Goal: Task Accomplishment & Management: Manage account settings

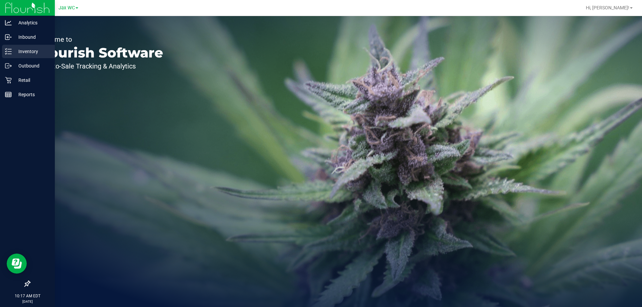
click at [13, 51] on p "Inventory" at bounding box center [32, 51] width 40 height 8
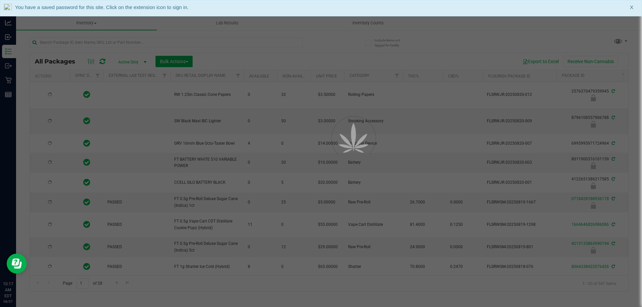
click at [632, 9] on span "X" at bounding box center [631, 8] width 3 height 8
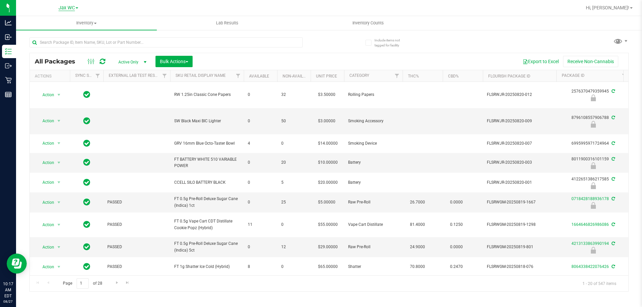
click at [70, 6] on span "Jax WC" at bounding box center [66, 8] width 16 height 6
click at [64, 25] on link "Jax Atlantic WC" at bounding box center [68, 23] width 98 height 9
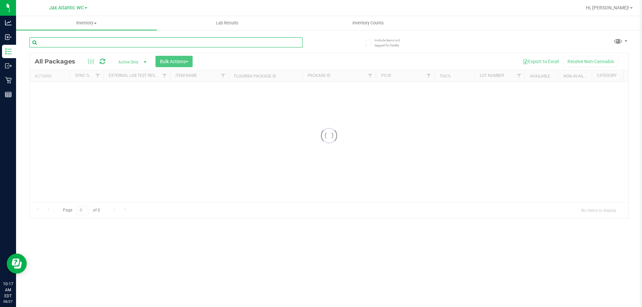
click at [69, 45] on input "text" at bounding box center [165, 42] width 273 height 10
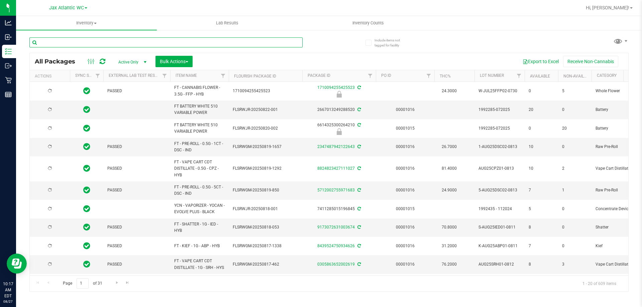
type input "s"
type input "[DATE]"
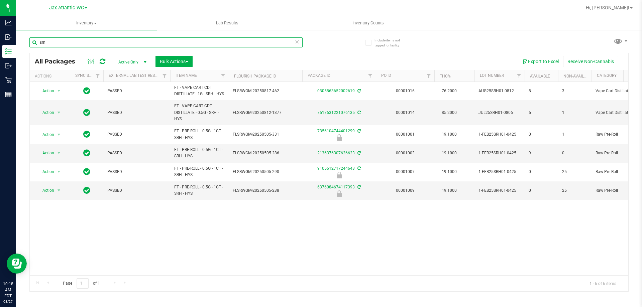
type input "srh"
click at [83, 41] on input "srh" at bounding box center [165, 42] width 273 height 10
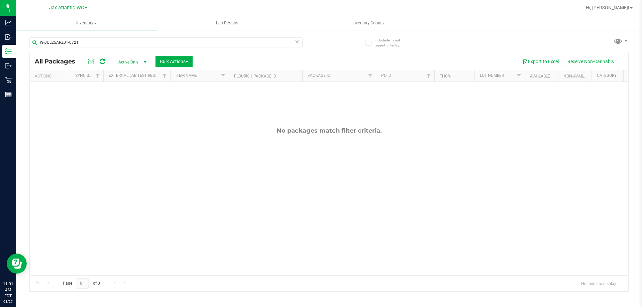
type input "W-JUL25ARZ01-0721"
click at [301, 42] on input "W-JUL25ARZ01-0721" at bounding box center [165, 42] width 273 height 10
click at [296, 42] on icon at bounding box center [296, 41] width 5 height 8
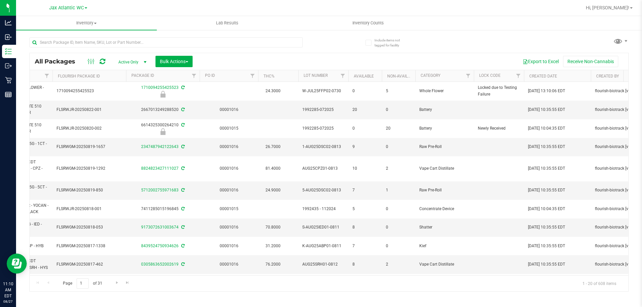
scroll to position [0, 182]
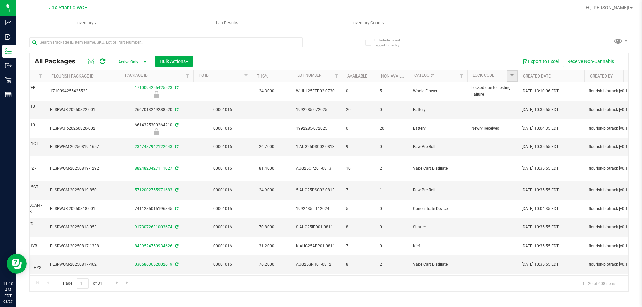
click at [515, 72] on link "Filter" at bounding box center [511, 75] width 11 height 11
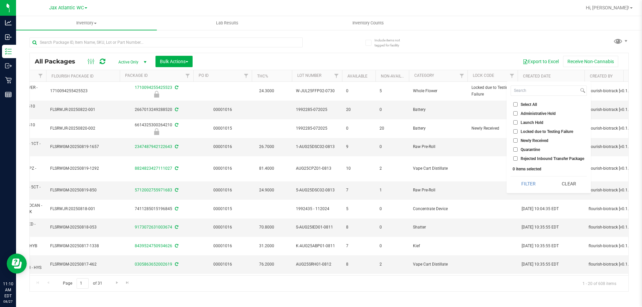
click at [516, 120] on input "Launch Hold" at bounding box center [515, 122] width 4 height 4
checkbox input "true"
click at [525, 184] on button "Filter" at bounding box center [528, 183] width 36 height 15
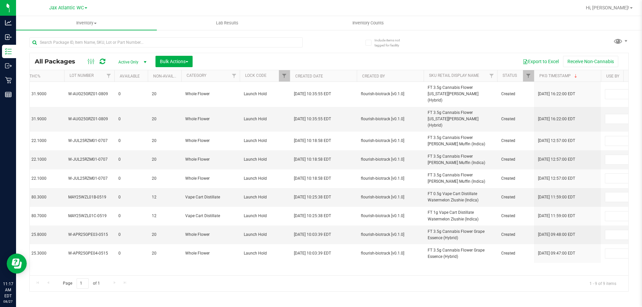
scroll to position [0, 418]
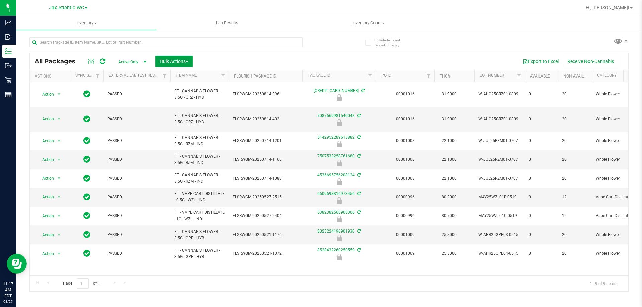
click at [175, 60] on span "Bulk Actions" at bounding box center [174, 61] width 28 height 5
click at [224, 55] on div "All Packages Active Only Active Only Lab Samples Locked All External Internal B…" at bounding box center [329, 61] width 598 height 17
click at [304, 36] on div at bounding box center [178, 41] width 299 height 21
click at [239, 60] on div "Export to Excel Receive Non-Cannabis" at bounding box center [410, 61] width 425 height 11
click at [151, 257] on div "Action Action Edit attributes Global inventory Locate package Package audit log…" at bounding box center [329, 179] width 598 height 194
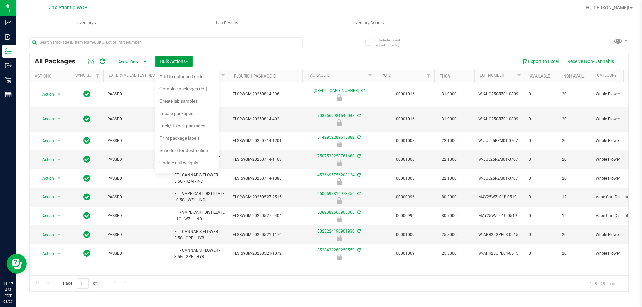
click at [162, 61] on span "Bulk Actions" at bounding box center [174, 61] width 28 height 5
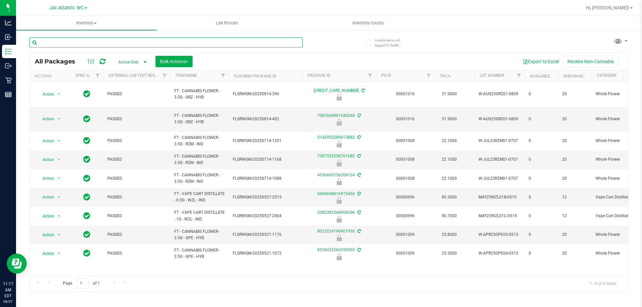
click at [90, 42] on input "text" at bounding box center [165, 42] width 273 height 10
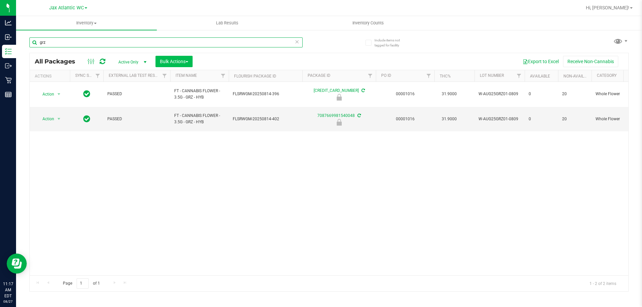
type input "grz"
click at [164, 63] on span "Bulk Actions" at bounding box center [174, 61] width 28 height 5
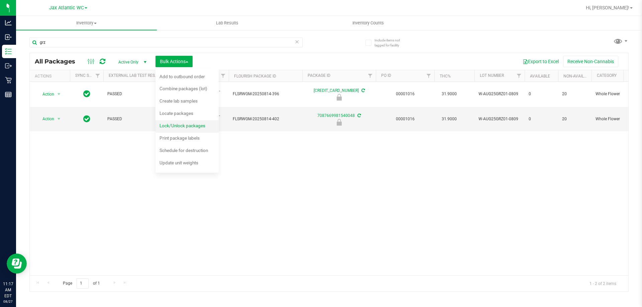
click at [185, 129] on div "Lock/Unlock packages" at bounding box center [186, 126] width 55 height 11
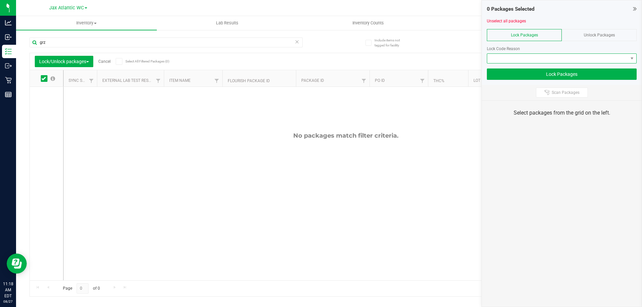
click at [533, 61] on span at bounding box center [557, 58] width 141 height 9
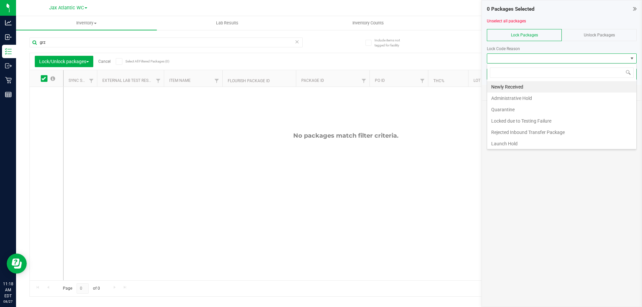
click at [602, 34] on span "Unlock Packages" at bounding box center [599, 35] width 31 height 5
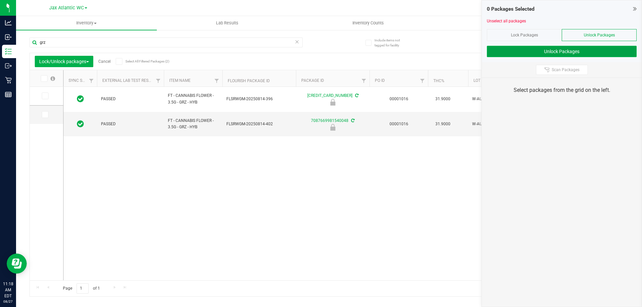
click at [542, 52] on button "Unlock Packages" at bounding box center [562, 51] width 150 height 11
drag, startPoint x: 48, startPoint y: 95, endPoint x: 48, endPoint y: 109, distance: 13.7
click at [48, 95] on span at bounding box center [45, 96] width 7 height 7
click at [0, 0] on input "checkbox" at bounding box center [0, 0] width 0 height 0
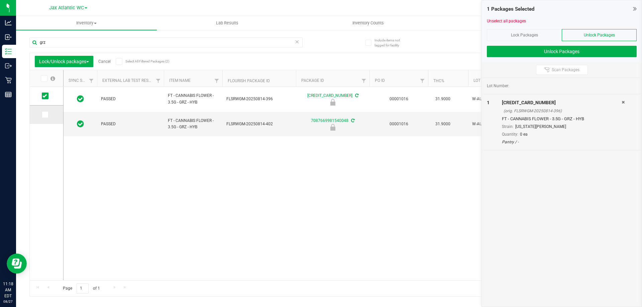
click at [47, 114] on span at bounding box center [45, 114] width 7 height 7
click at [0, 0] on input "checkbox" at bounding box center [0, 0] width 0 height 0
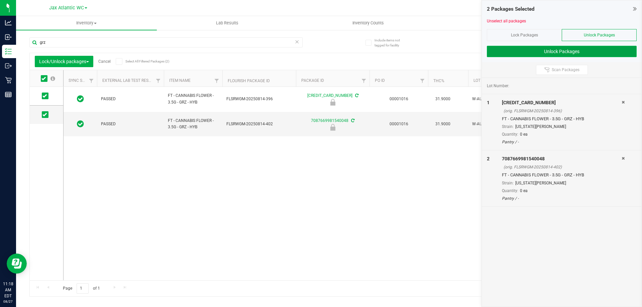
click at [565, 53] on button "Unlock Packages" at bounding box center [562, 51] width 150 height 11
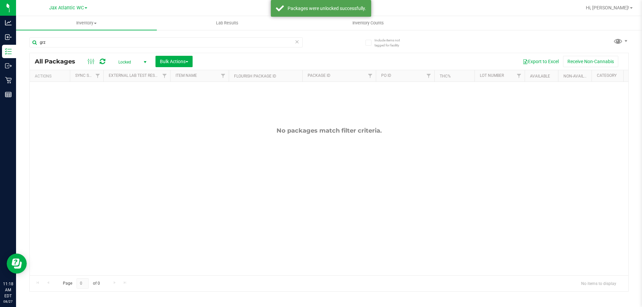
click at [295, 43] on icon at bounding box center [296, 41] width 5 height 8
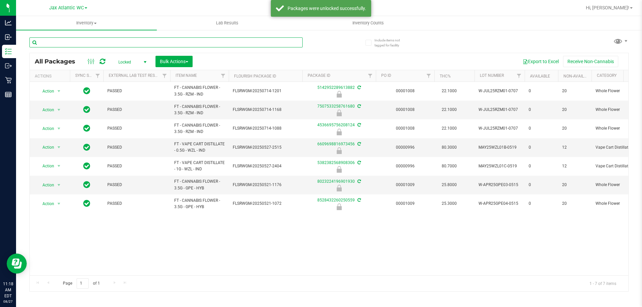
click at [105, 43] on input "text" at bounding box center [165, 42] width 273 height 10
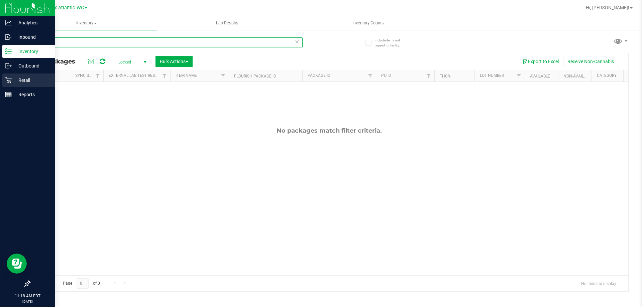
type input "grz"
click at [8, 80] on icon at bounding box center [8, 80] width 6 height 6
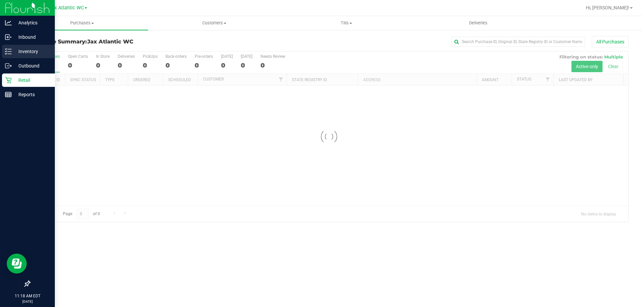
click at [32, 50] on p "Inventory" at bounding box center [32, 51] width 40 height 8
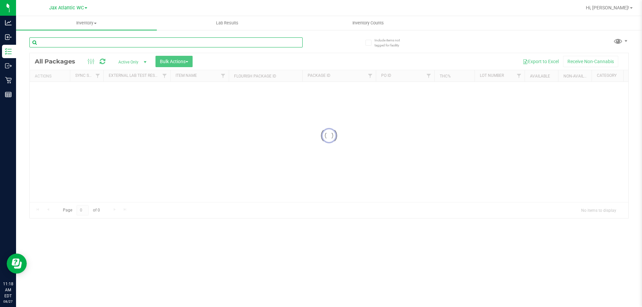
click at [80, 43] on input "text" at bounding box center [165, 42] width 273 height 10
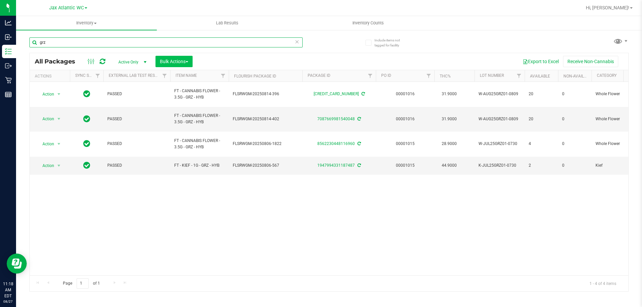
type input "grz"
click at [175, 60] on span "Bulk Actions" at bounding box center [174, 61] width 28 height 5
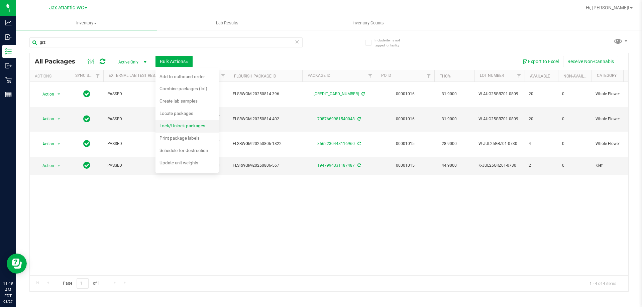
click at [189, 124] on span "Lock/Unlock packages" at bounding box center [182, 125] width 46 height 5
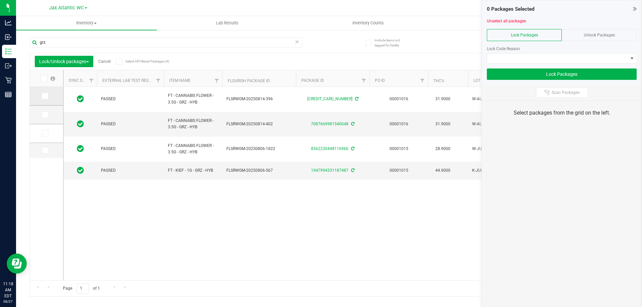
click at [45, 96] on icon at bounding box center [44, 96] width 4 height 0
click at [0, 0] on input "checkbox" at bounding box center [0, 0] width 0 height 0
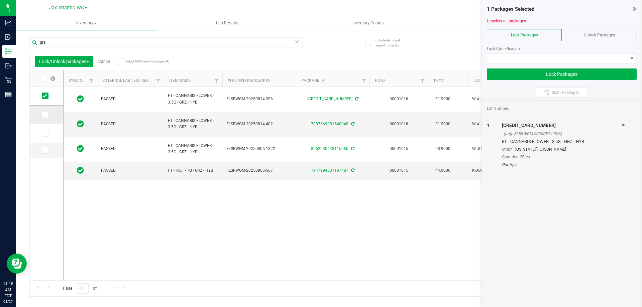
click at [46, 115] on icon at bounding box center [44, 115] width 4 height 0
click at [0, 0] on input "checkbox" at bounding box center [0, 0] width 0 height 0
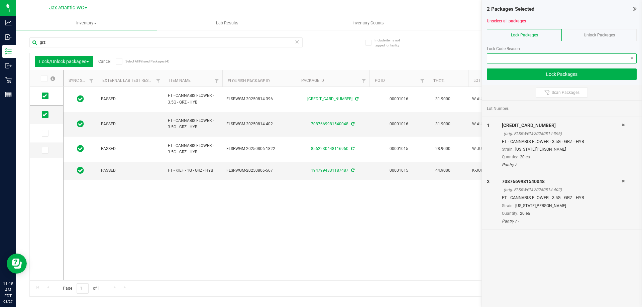
click at [546, 57] on span at bounding box center [557, 58] width 141 height 9
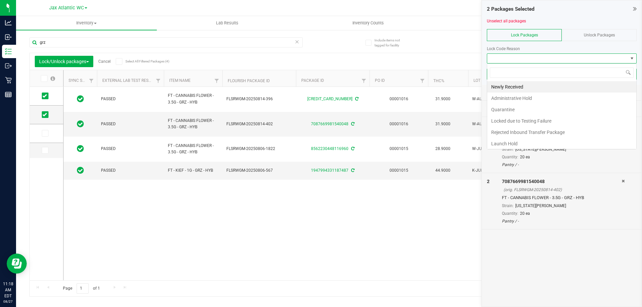
scroll to position [10, 150]
click at [522, 87] on li "Newly Received" at bounding box center [561, 86] width 149 height 11
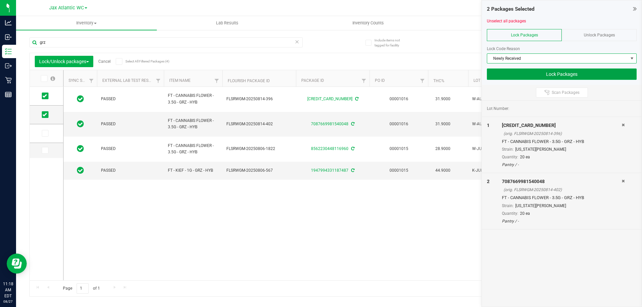
click at [555, 75] on button "Lock Packages" at bounding box center [562, 74] width 150 height 11
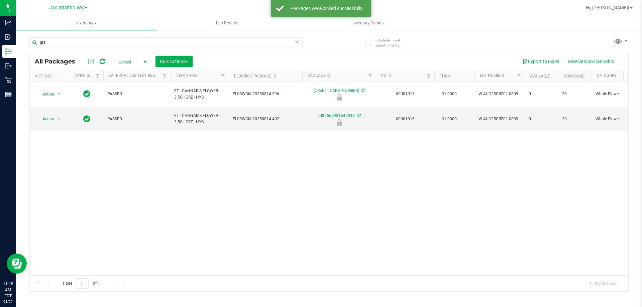
click at [297, 42] on icon at bounding box center [296, 41] width 5 height 8
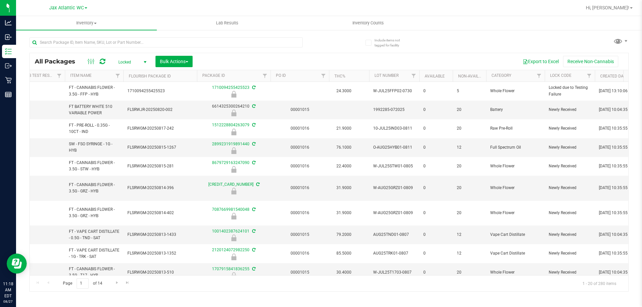
scroll to position [0, 111]
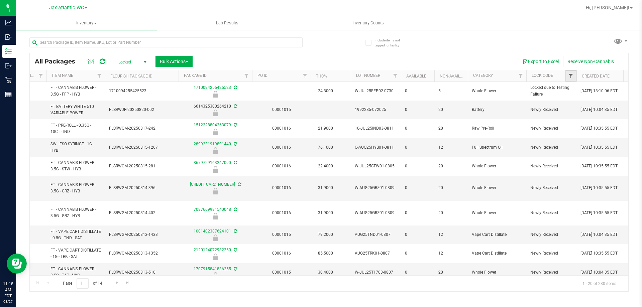
click at [569, 74] on span "Filter" at bounding box center [570, 75] width 5 height 5
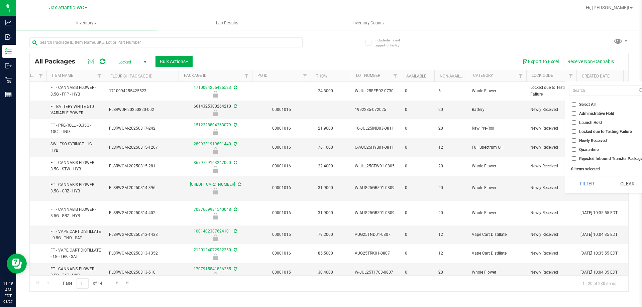
click at [576, 122] on label "Launch Hold" at bounding box center [587, 122] width 30 height 4
click at [576, 122] on input "Launch Hold" at bounding box center [574, 122] width 4 height 4
checkbox input "true"
click at [590, 186] on button "Filter" at bounding box center [587, 183] width 36 height 15
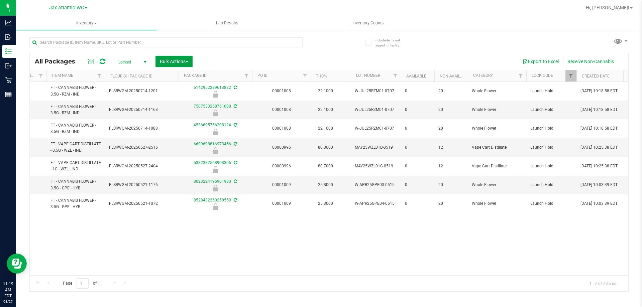
click at [185, 59] on span "Bulk Actions" at bounding box center [174, 61] width 28 height 5
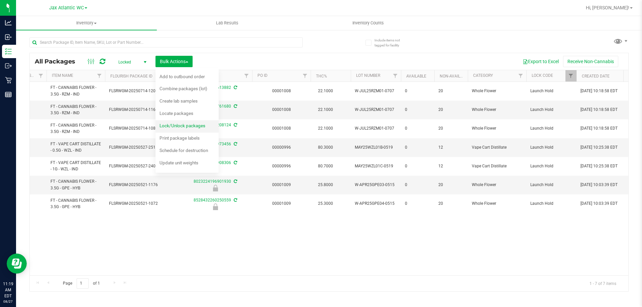
click at [195, 130] on div "Lock/Unlock packages" at bounding box center [186, 126] width 55 height 11
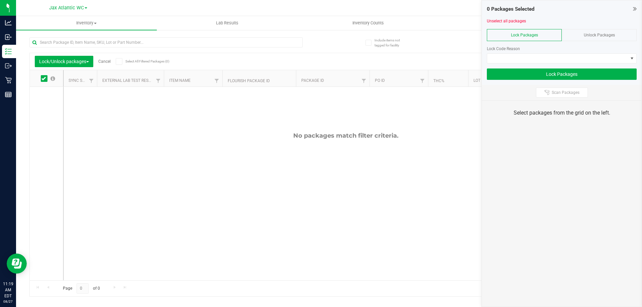
click at [590, 36] on span "Unlock Packages" at bounding box center [599, 35] width 31 height 5
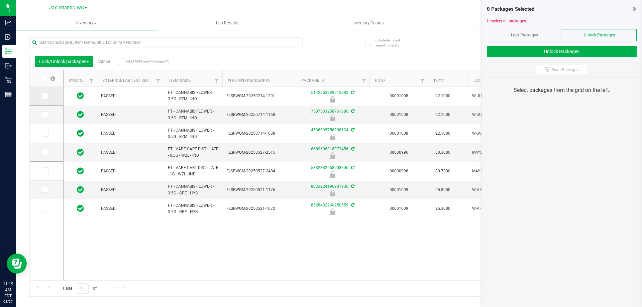
click at [43, 98] on span at bounding box center [45, 96] width 7 height 7
click at [0, 0] on input "checkbox" at bounding box center [0, 0] width 0 height 0
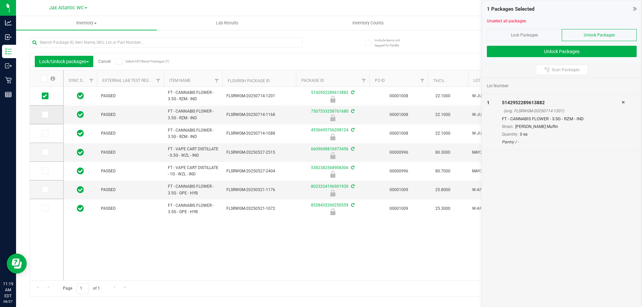
click at [44, 115] on icon at bounding box center [44, 115] width 4 height 0
click at [0, 0] on input "checkbox" at bounding box center [0, 0] width 0 height 0
click at [47, 132] on span at bounding box center [45, 133] width 7 height 7
click at [0, 0] on input "checkbox" at bounding box center [0, 0] width 0 height 0
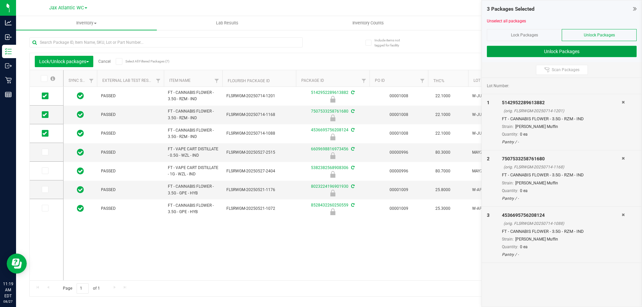
click at [571, 50] on button "Unlock Packages" at bounding box center [562, 51] width 150 height 11
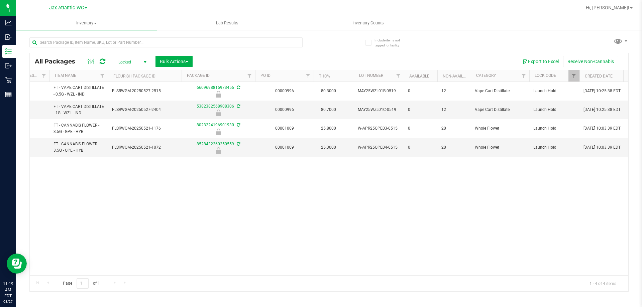
scroll to position [0, 121]
click at [573, 73] on link "Filter" at bounding box center [573, 75] width 11 height 11
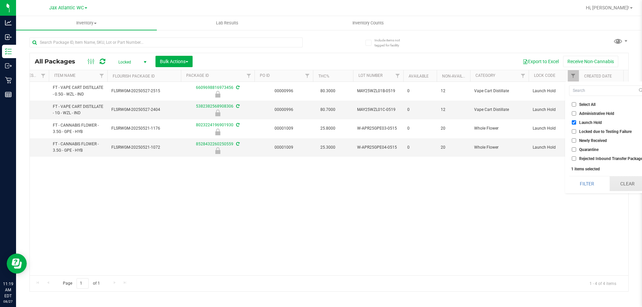
click at [619, 182] on button "Clear" at bounding box center [627, 183] width 36 height 15
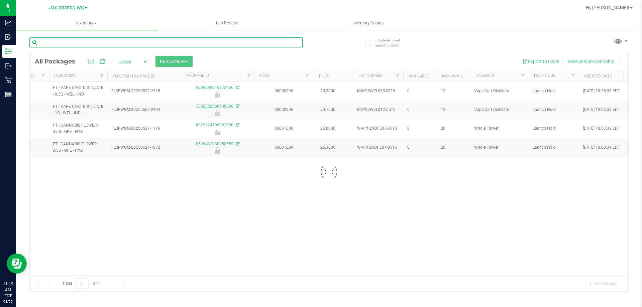
click at [105, 44] on input "text" at bounding box center [165, 42] width 273 height 10
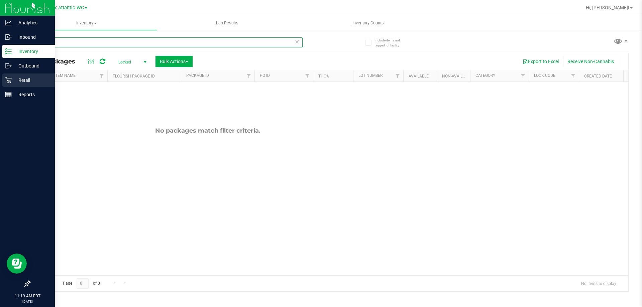
type input "rzm"
click at [11, 77] on icon at bounding box center [8, 80] width 7 height 7
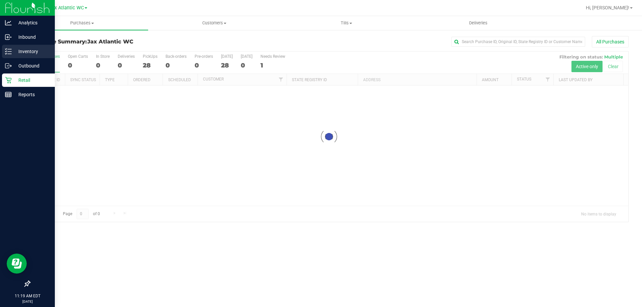
click at [20, 54] on p "Inventory" at bounding box center [32, 51] width 40 height 8
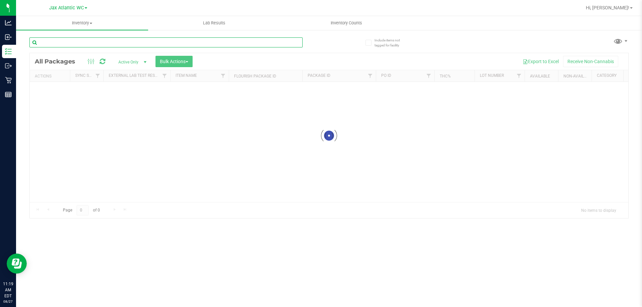
click at [74, 45] on input "text" at bounding box center [165, 42] width 273 height 10
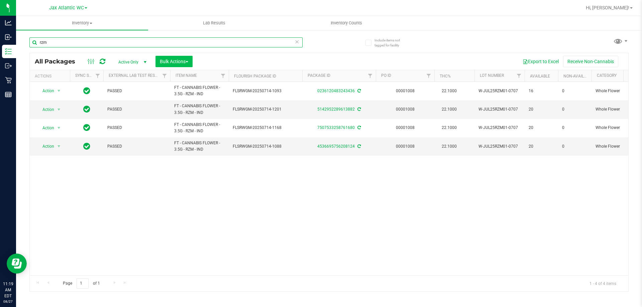
type input "rzm"
click at [166, 60] on span "Bulk Actions" at bounding box center [174, 61] width 28 height 5
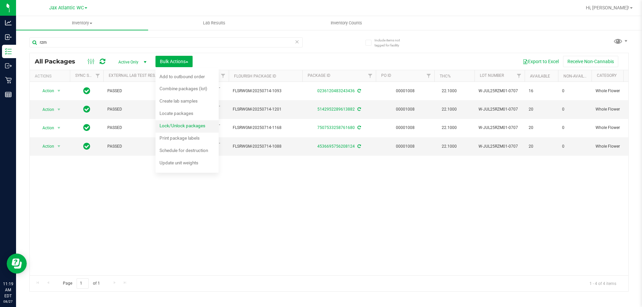
click at [186, 126] on span "Lock/Unlock packages" at bounding box center [182, 125] width 46 height 5
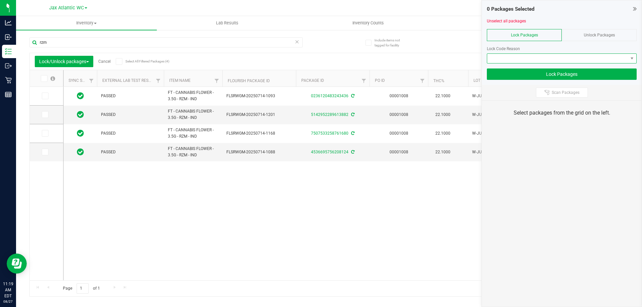
click at [558, 57] on span at bounding box center [557, 58] width 141 height 9
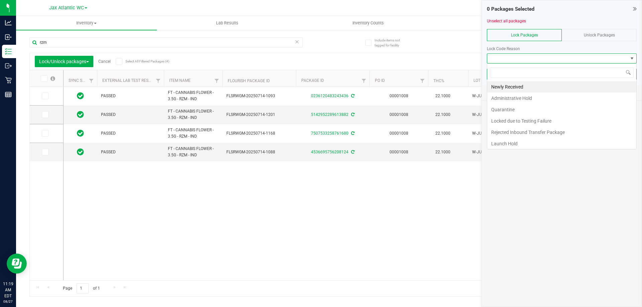
scroll to position [10, 150]
click at [506, 90] on li "Newly Received" at bounding box center [561, 86] width 149 height 11
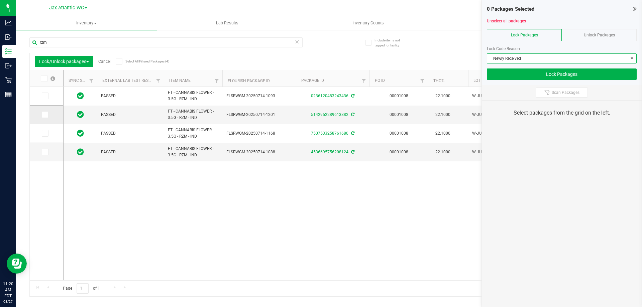
click at [45, 115] on icon at bounding box center [44, 115] width 4 height 0
click at [0, 0] on input "checkbox" at bounding box center [0, 0] width 0 height 0
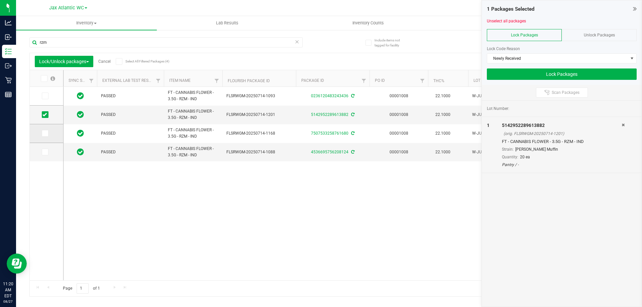
click at [45, 133] on icon at bounding box center [44, 133] width 4 height 0
click at [0, 0] on input "checkbox" at bounding box center [0, 0] width 0 height 0
click at [43, 149] on span at bounding box center [45, 152] width 7 height 7
click at [0, 0] on input "checkbox" at bounding box center [0, 0] width 0 height 0
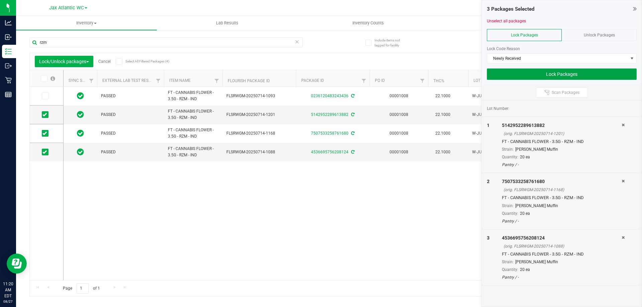
click at [568, 75] on button "Lock Packages" at bounding box center [562, 74] width 150 height 11
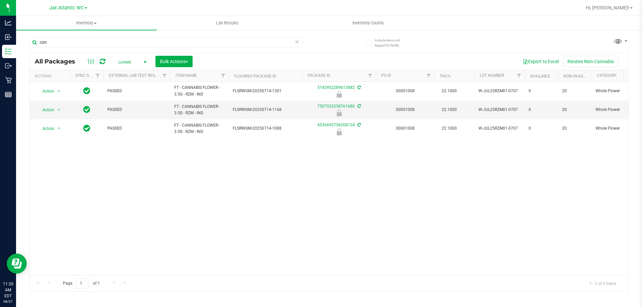
click at [298, 39] on icon at bounding box center [296, 41] width 5 height 8
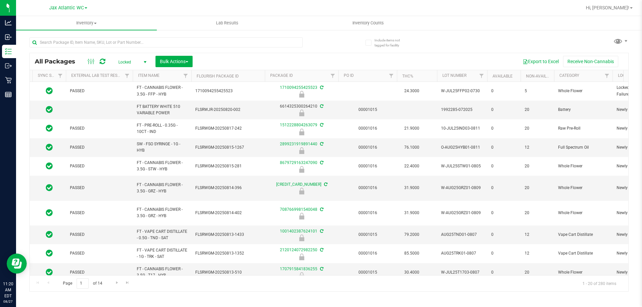
scroll to position [0, 45]
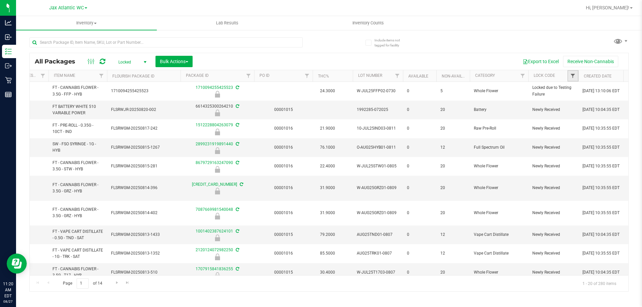
click at [574, 75] on span "Filter" at bounding box center [572, 75] width 5 height 5
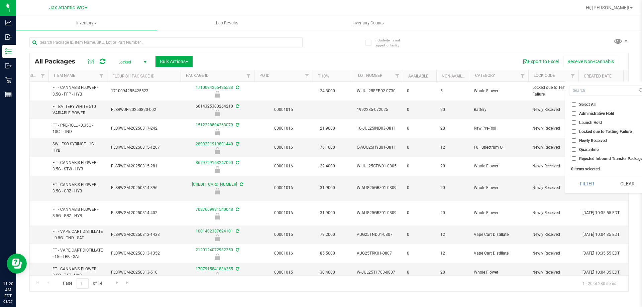
click at [574, 123] on input "Launch Hold" at bounding box center [574, 122] width 4 height 4
checkbox input "true"
click at [584, 182] on button "Filter" at bounding box center [587, 183] width 36 height 15
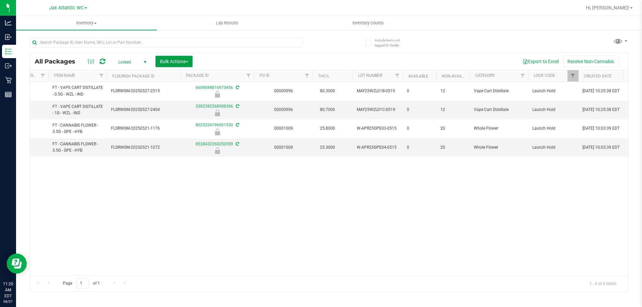
click at [179, 59] on span "Bulk Actions" at bounding box center [174, 61] width 28 height 5
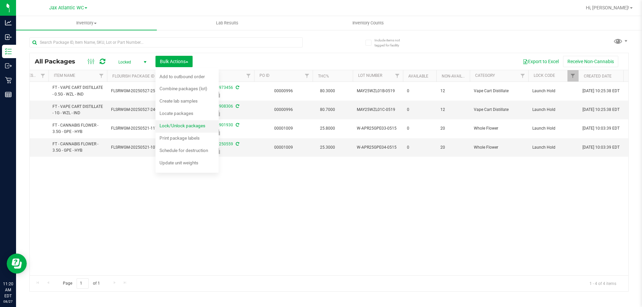
click at [181, 130] on div "Lock/Unlock packages" at bounding box center [186, 126] width 55 height 11
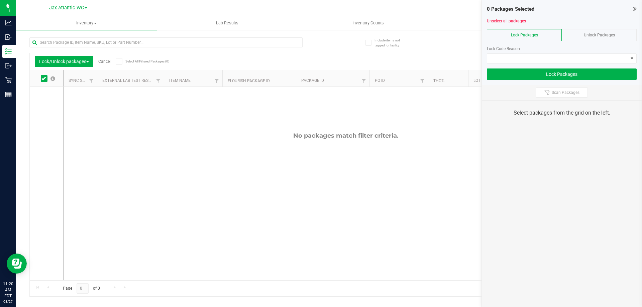
click at [614, 34] on span "Unlock Packages" at bounding box center [599, 35] width 31 height 5
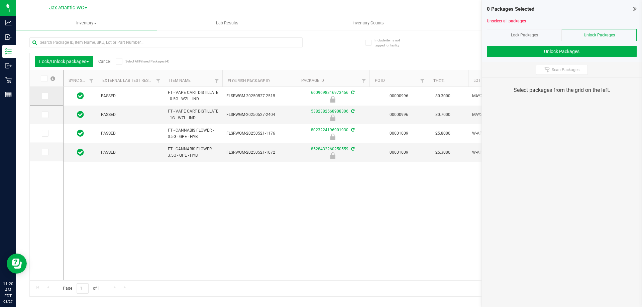
click at [46, 96] on icon at bounding box center [44, 96] width 4 height 0
click at [0, 0] on input "checkbox" at bounding box center [0, 0] width 0 height 0
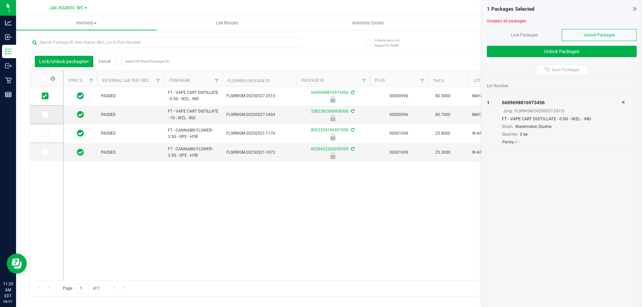
click at [45, 115] on icon at bounding box center [44, 115] width 4 height 0
click at [0, 0] on input "checkbox" at bounding box center [0, 0] width 0 height 0
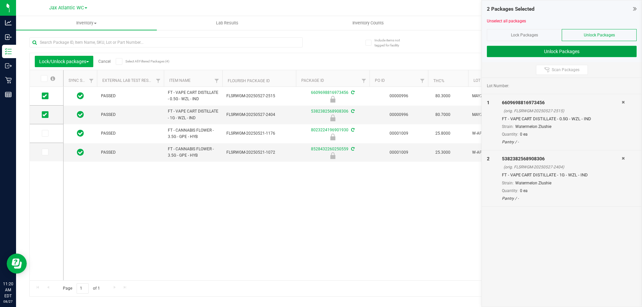
click at [551, 53] on button "Unlock Packages" at bounding box center [562, 51] width 150 height 11
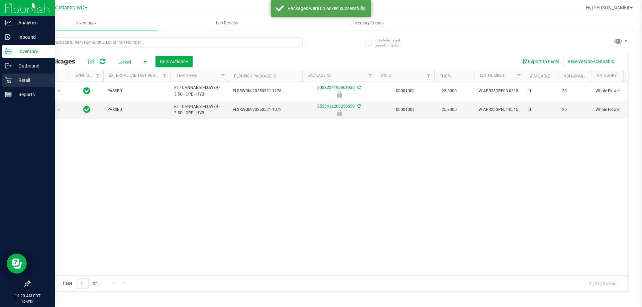
click at [14, 80] on p "Retail" at bounding box center [32, 80] width 40 height 8
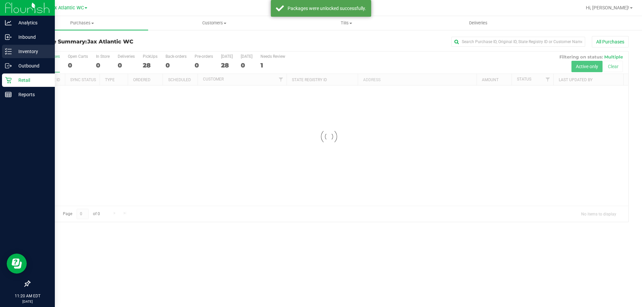
click at [19, 49] on p "Inventory" at bounding box center [32, 51] width 40 height 8
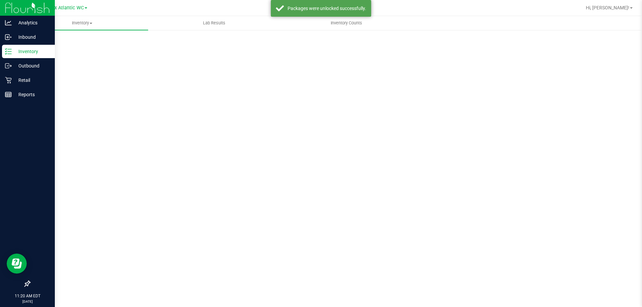
click at [21, 50] on p "Inventory" at bounding box center [32, 51] width 40 height 8
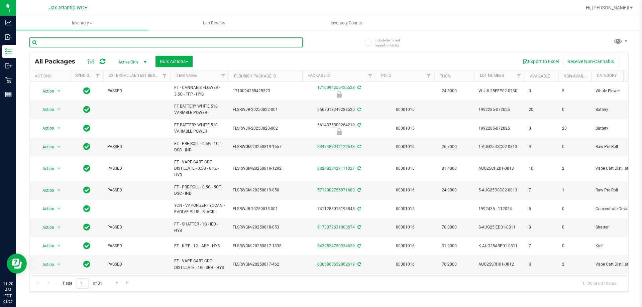
click at [74, 45] on input "text" at bounding box center [165, 42] width 273 height 10
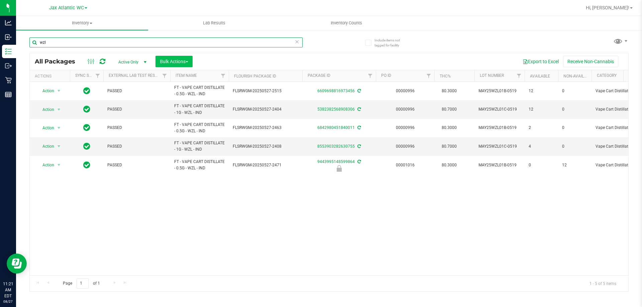
type input "wzl"
click at [170, 63] on span "Bulk Actions" at bounding box center [174, 61] width 28 height 5
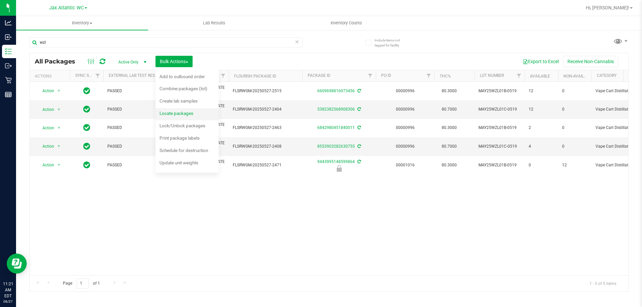
click at [185, 114] on span "Locate packages" at bounding box center [176, 113] width 34 height 5
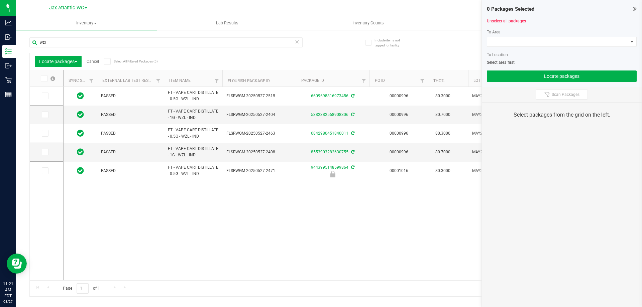
click at [633, 8] on icon at bounding box center [635, 8] width 4 height 7
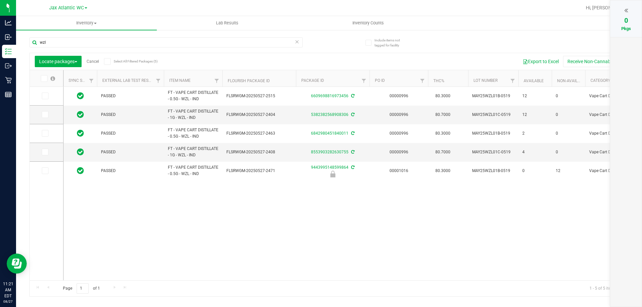
click at [624, 9] on icon at bounding box center [626, 10] width 4 height 7
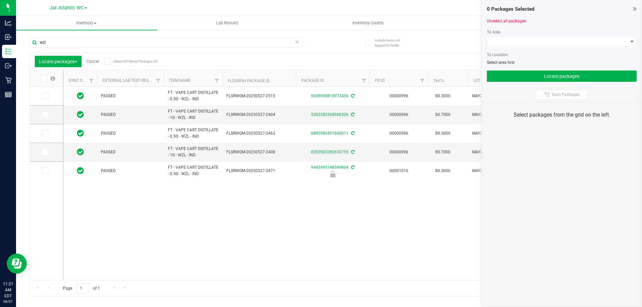
click at [297, 41] on icon at bounding box center [296, 41] width 5 height 8
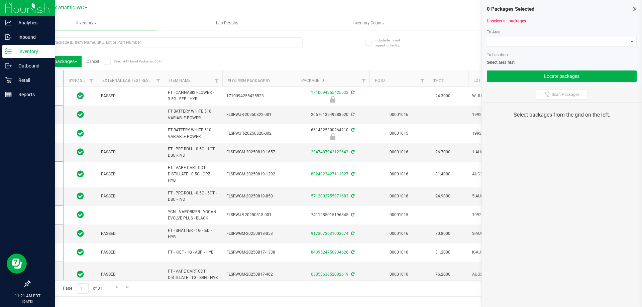
click at [8, 52] on icon at bounding box center [8, 51] width 7 height 7
click at [6, 80] on icon at bounding box center [8, 80] width 7 height 7
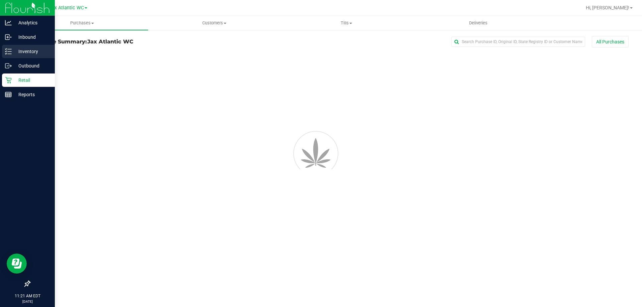
click at [17, 51] on p "Inventory" at bounding box center [32, 51] width 40 height 8
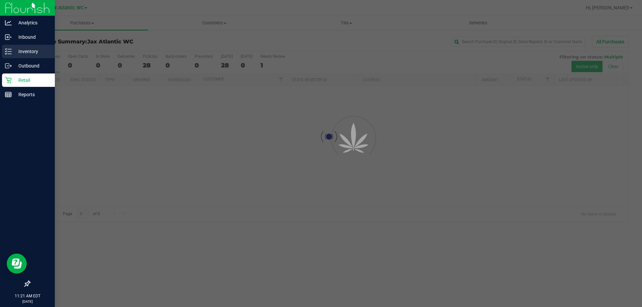
click at [17, 52] on p "Inventory" at bounding box center [32, 51] width 40 height 8
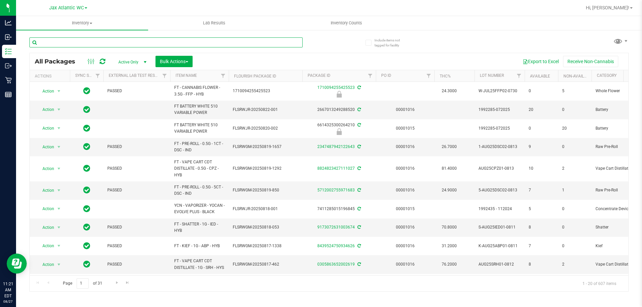
click at [76, 44] on input "text" at bounding box center [165, 42] width 273 height 10
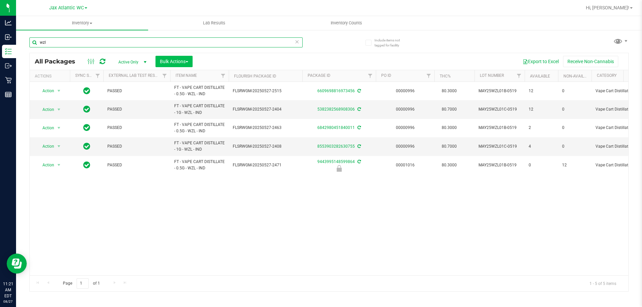
type input "wzl"
click at [183, 60] on span "Bulk Actions" at bounding box center [174, 61] width 28 height 5
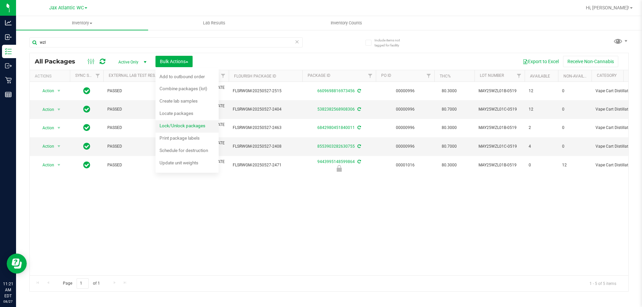
click at [186, 124] on span "Lock/Unlock packages" at bounding box center [182, 125] width 46 height 5
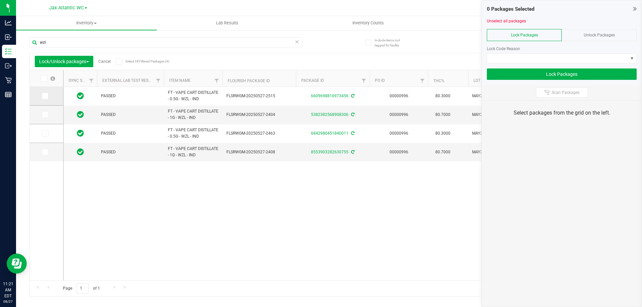
click at [44, 96] on icon at bounding box center [44, 96] width 4 height 0
click at [0, 0] on input "checkbox" at bounding box center [0, 0] width 0 height 0
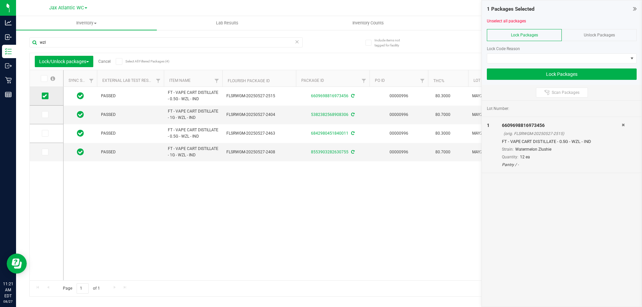
click at [46, 105] on td at bounding box center [46, 96] width 33 height 19
click at [46, 112] on span at bounding box center [45, 114] width 7 height 7
click at [0, 0] on input "checkbox" at bounding box center [0, 0] width 0 height 0
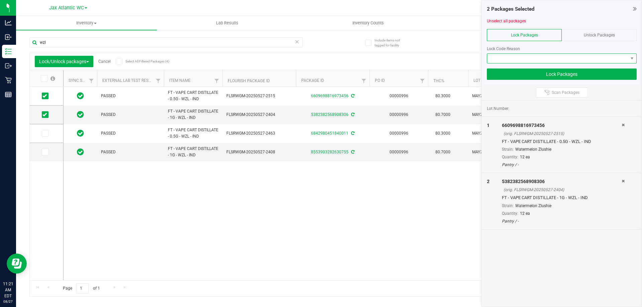
click at [516, 57] on span at bounding box center [557, 58] width 141 height 9
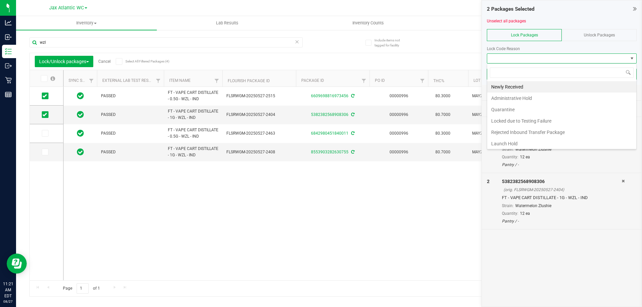
scroll to position [10, 150]
click at [523, 87] on li "Newly Received" at bounding box center [561, 86] width 149 height 11
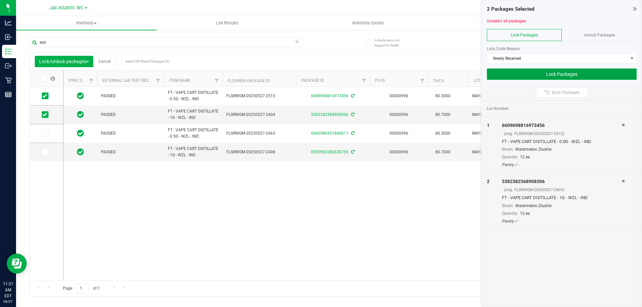
click at [552, 72] on button "Lock Packages" at bounding box center [562, 74] width 150 height 11
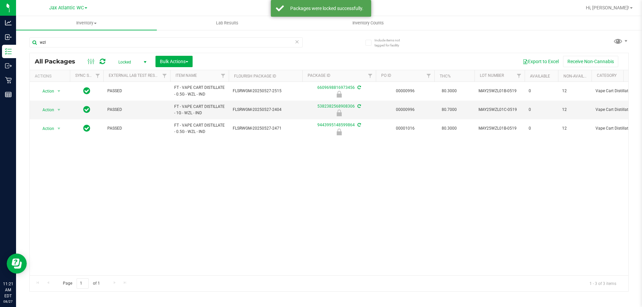
click at [299, 43] on icon at bounding box center [296, 41] width 5 height 8
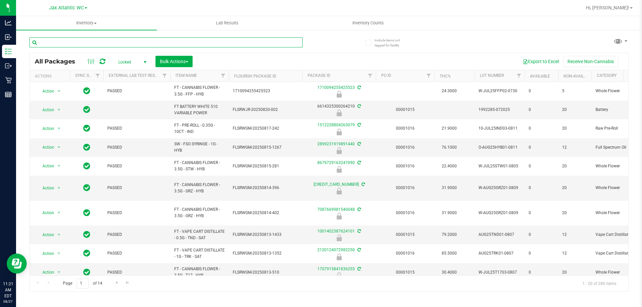
click at [88, 43] on input "text" at bounding box center [165, 42] width 273 height 10
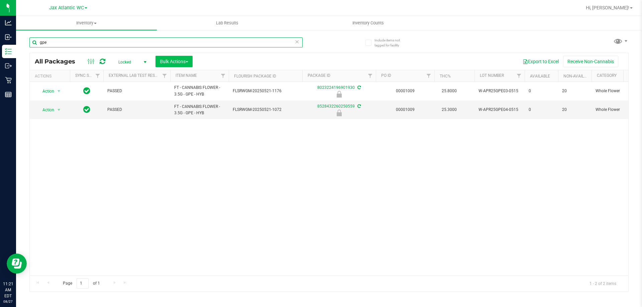
type input "gpe"
click at [174, 66] on button "Bulk Actions" at bounding box center [173, 61] width 37 height 11
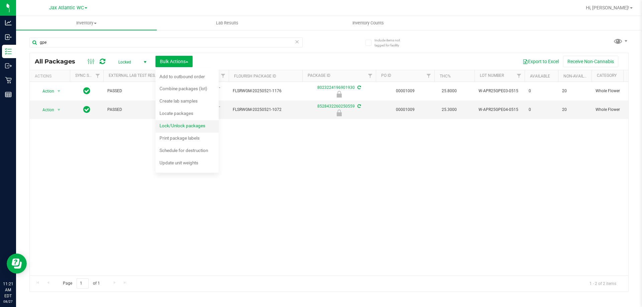
click at [186, 132] on li "Lock/Unlock packages" at bounding box center [186, 126] width 63 height 12
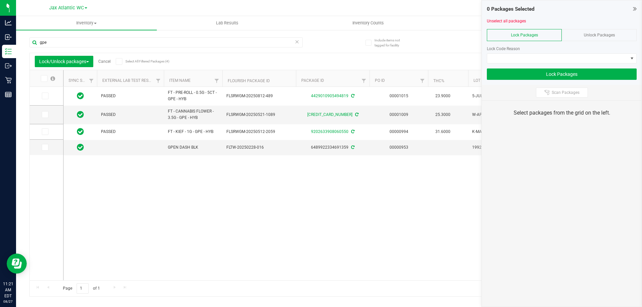
click at [578, 36] on div "Unlock Packages" at bounding box center [598, 35] width 75 height 12
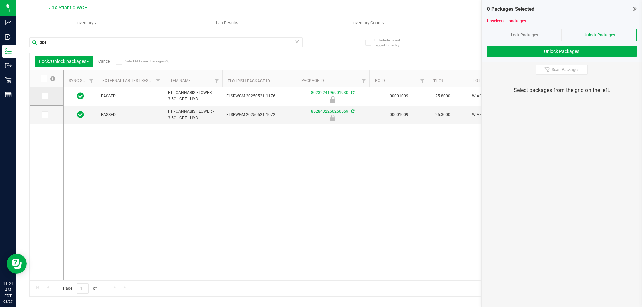
drag, startPoint x: 45, startPoint y: 96, endPoint x: 46, endPoint y: 105, distance: 8.4
click at [46, 96] on icon at bounding box center [44, 96] width 4 height 0
click at [0, 0] on input "checkbox" at bounding box center [0, 0] width 0 height 0
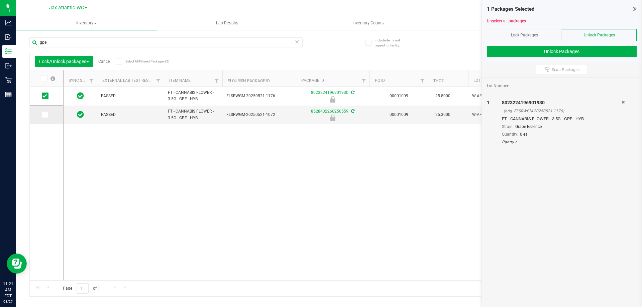
click at [44, 117] on span at bounding box center [45, 114] width 7 height 7
click at [0, 0] on input "checkbox" at bounding box center [0, 0] width 0 height 0
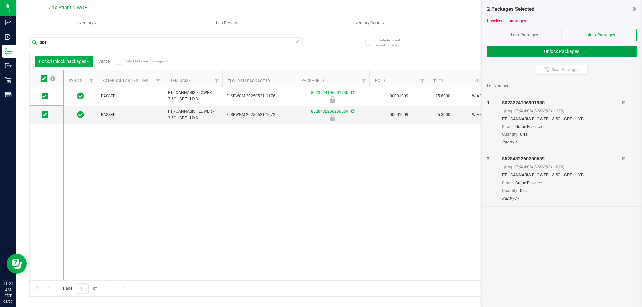
click at [568, 52] on button "Unlock Packages" at bounding box center [562, 51] width 150 height 11
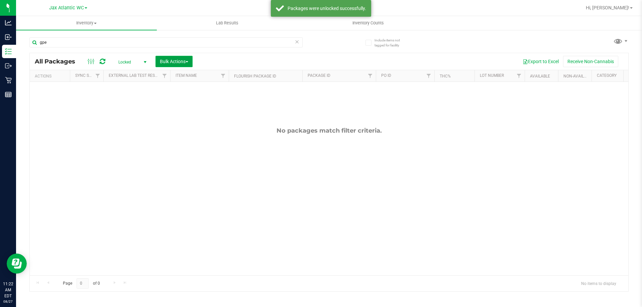
click at [170, 61] on span "Bulk Actions" at bounding box center [174, 61] width 28 height 5
click at [182, 123] on span "Lock/Unlock packages" at bounding box center [182, 125] width 46 height 5
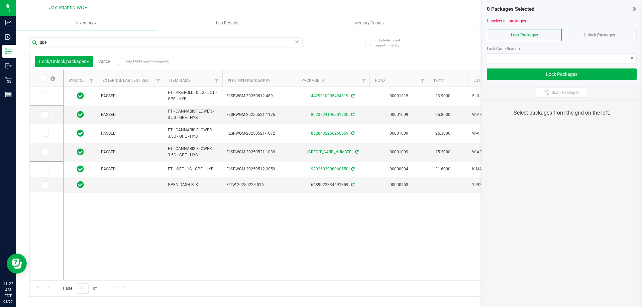
click at [579, 36] on div "Unlock Packages" at bounding box center [598, 35] width 75 height 12
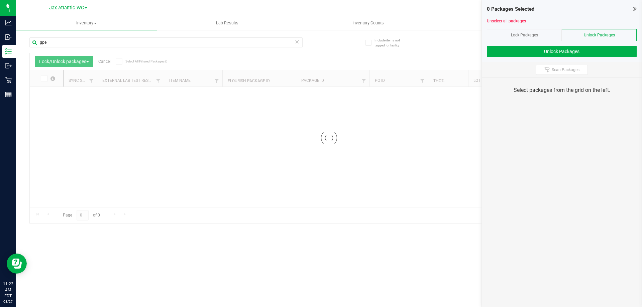
drag, startPoint x: 502, startPoint y: 33, endPoint x: 508, endPoint y: 33, distance: 5.3
click at [508, 33] on div "gpe Loading... Lock/Unlock packages Cancel Select All Filtered Packages () Add …" at bounding box center [328, 127] width 599 height 193
click at [547, 36] on div "Lock Packages" at bounding box center [524, 35] width 75 height 12
click at [536, 36] on span "Lock Packages" at bounding box center [524, 35] width 27 height 5
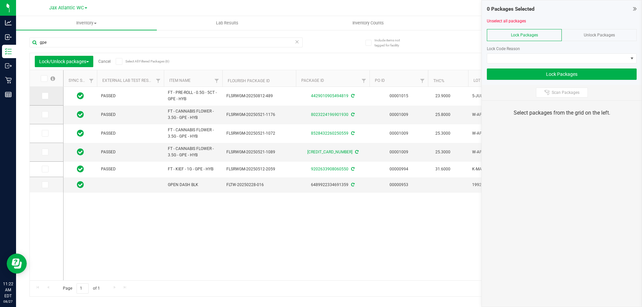
click at [44, 96] on icon at bounding box center [44, 96] width 4 height 0
click at [0, 0] on input "checkbox" at bounding box center [0, 0] width 0 height 0
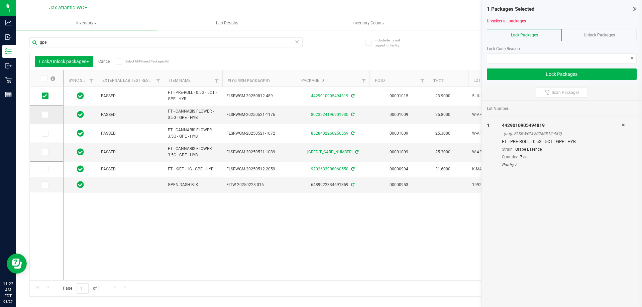
click at [43, 115] on icon at bounding box center [44, 115] width 4 height 0
click at [0, 0] on input "checkbox" at bounding box center [0, 0] width 0 height 0
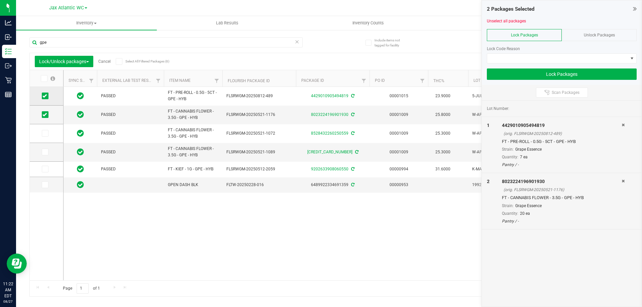
click at [45, 96] on icon at bounding box center [44, 96] width 4 height 0
click at [0, 0] on input "checkbox" at bounding box center [0, 0] width 0 height 0
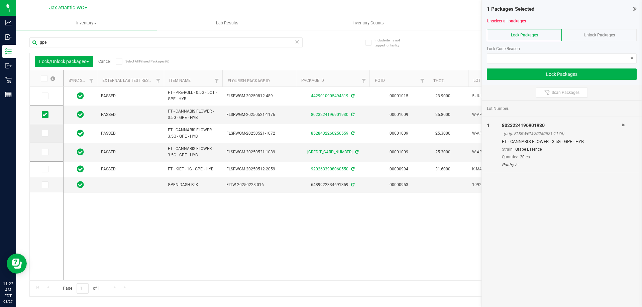
click at [45, 133] on icon at bounding box center [44, 133] width 4 height 0
click at [0, 0] on input "checkbox" at bounding box center [0, 0] width 0 height 0
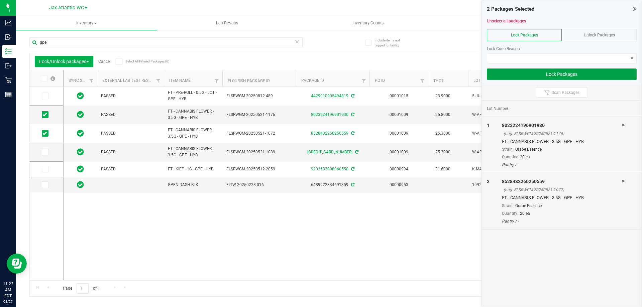
click at [525, 72] on button "Lock Packages" at bounding box center [562, 74] width 150 height 11
click at [522, 58] on span at bounding box center [557, 58] width 141 height 9
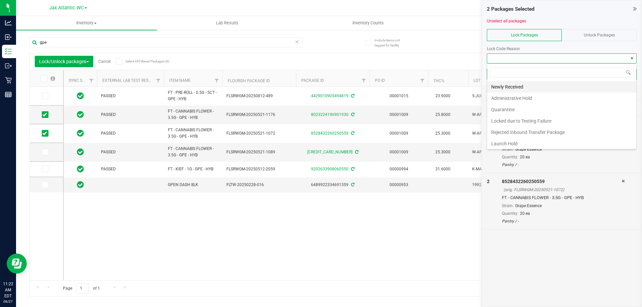
click at [516, 88] on li "Newly Received" at bounding box center [561, 86] width 149 height 11
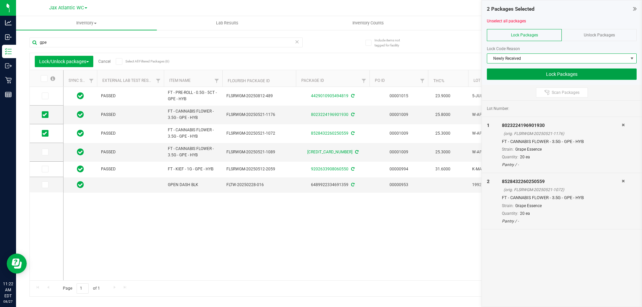
click at [543, 71] on button "Lock Packages" at bounding box center [562, 74] width 150 height 11
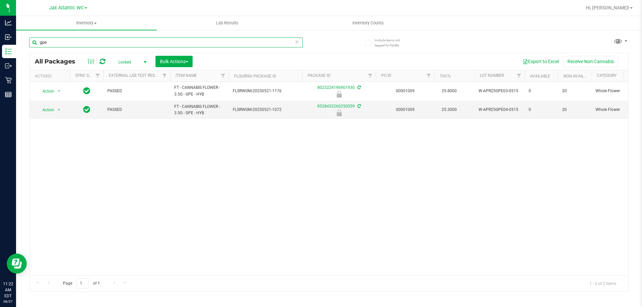
click at [292, 42] on input "gpe" at bounding box center [165, 42] width 273 height 10
click at [297, 44] on icon at bounding box center [296, 41] width 5 height 8
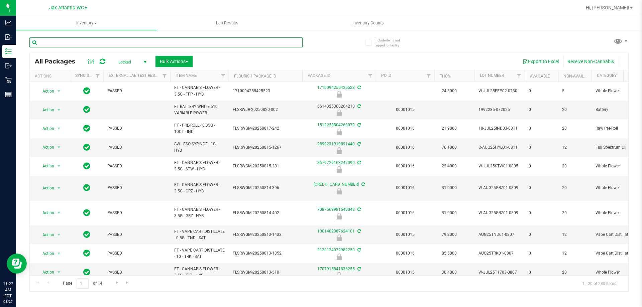
click at [194, 44] on input "text" at bounding box center [165, 42] width 273 height 10
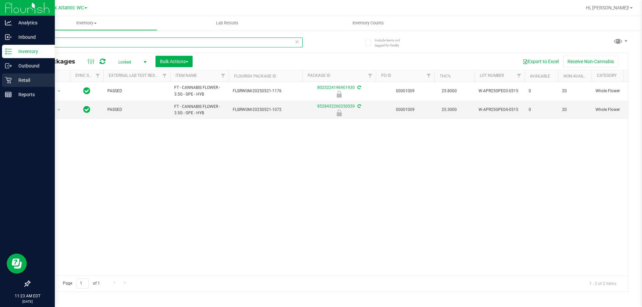
type input "gpe"
click at [17, 80] on p "Retail" at bounding box center [32, 80] width 40 height 8
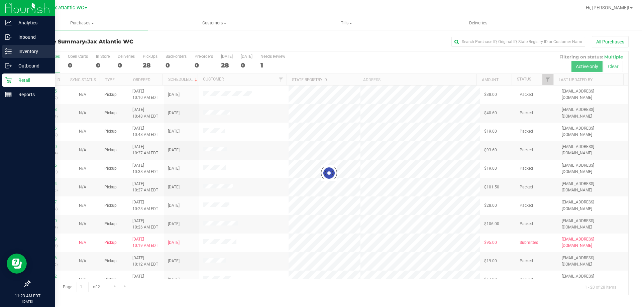
click at [33, 49] on p "Inventory" at bounding box center [32, 51] width 40 height 8
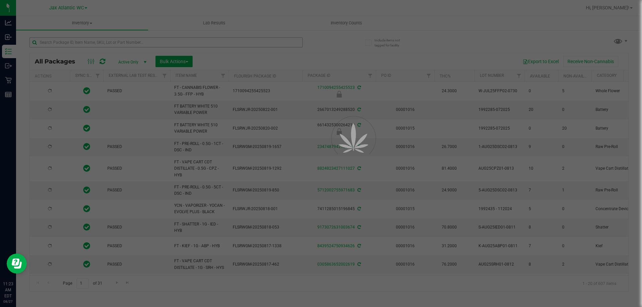
click at [89, 41] on div at bounding box center [321, 153] width 642 height 307
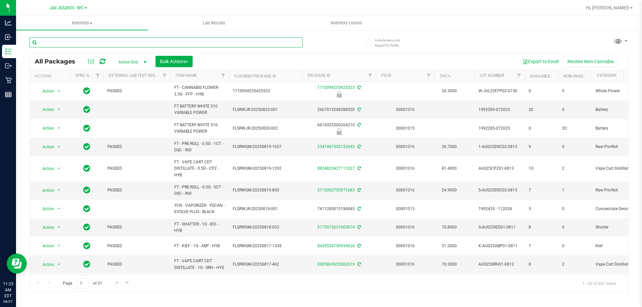
click at [89, 41] on input "text" at bounding box center [165, 42] width 273 height 10
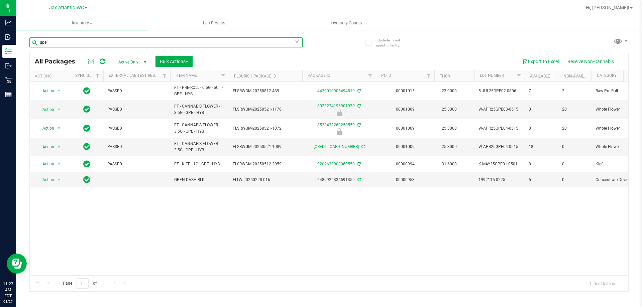
click at [299, 44] on input "gpe" at bounding box center [165, 42] width 273 height 10
type input "gpe"
click at [296, 42] on icon at bounding box center [296, 41] width 5 height 8
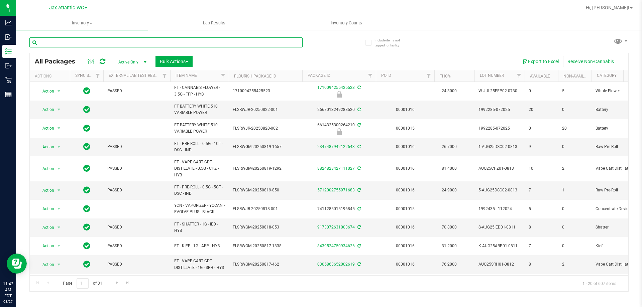
click at [113, 41] on input "text" at bounding box center [165, 42] width 273 height 10
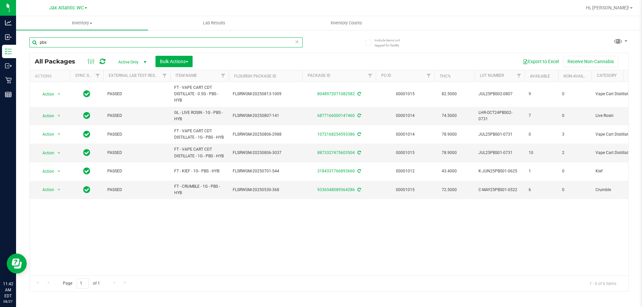
type input "pbs"
click at [297, 42] on icon at bounding box center [296, 41] width 5 height 8
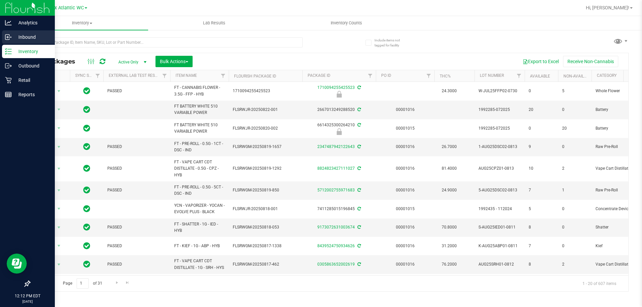
click at [11, 37] on icon at bounding box center [8, 37] width 7 height 7
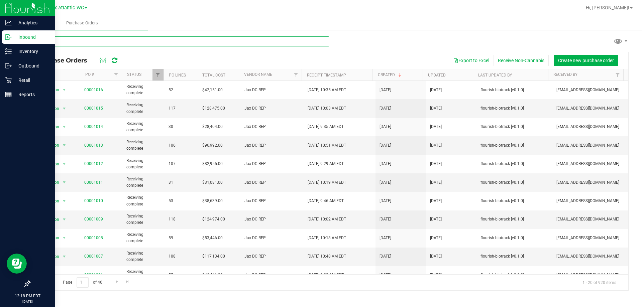
click at [103, 42] on input "text" at bounding box center [178, 41] width 299 height 10
type input "grz"
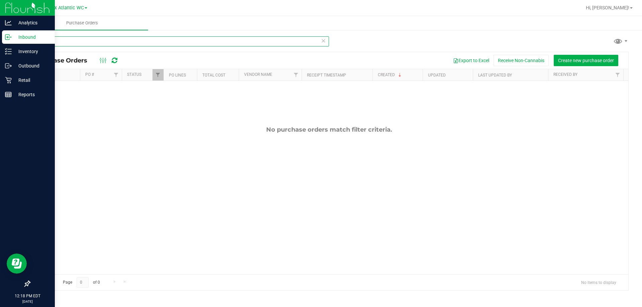
click at [106, 42] on input "grz" at bounding box center [178, 41] width 299 height 10
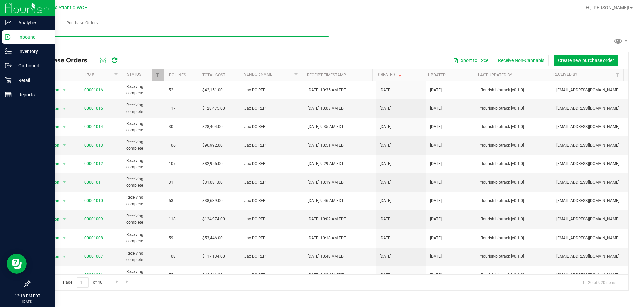
click at [103, 42] on input "text" at bounding box center [178, 41] width 299 height 10
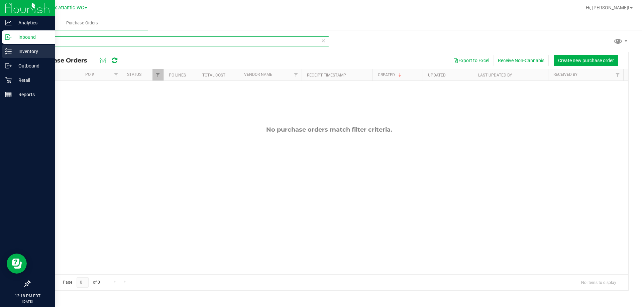
type input "grz"
click at [22, 51] on p "Inventory" at bounding box center [32, 51] width 40 height 8
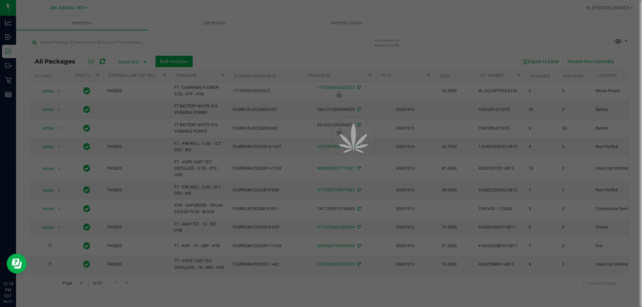
click at [88, 42] on div at bounding box center [321, 153] width 642 height 307
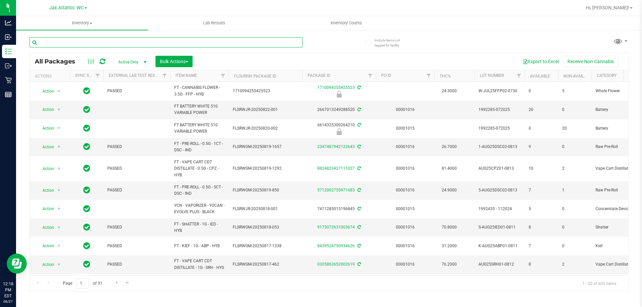
click at [81, 43] on input "text" at bounding box center [165, 42] width 273 height 10
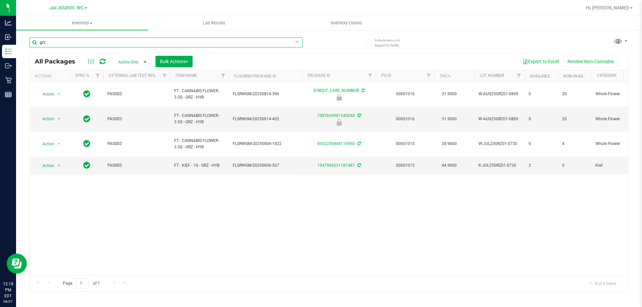
click at [81, 45] on input "grz" at bounding box center [165, 42] width 273 height 10
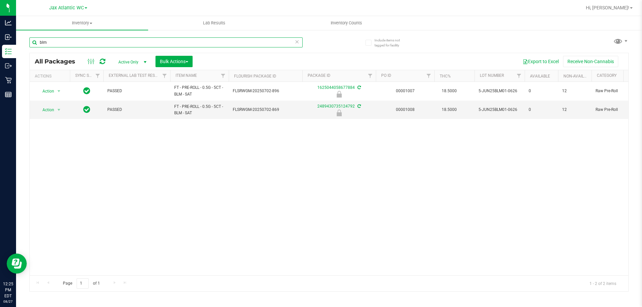
type input "blm"
click at [296, 43] on icon at bounding box center [296, 41] width 5 height 8
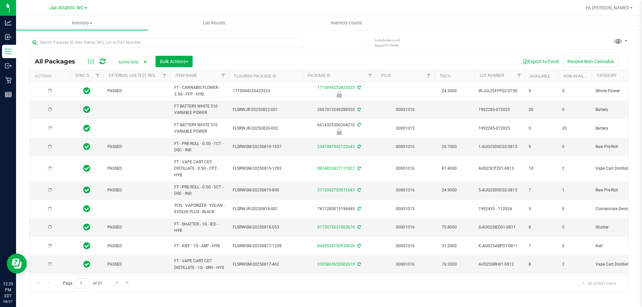
type input "[DATE]"
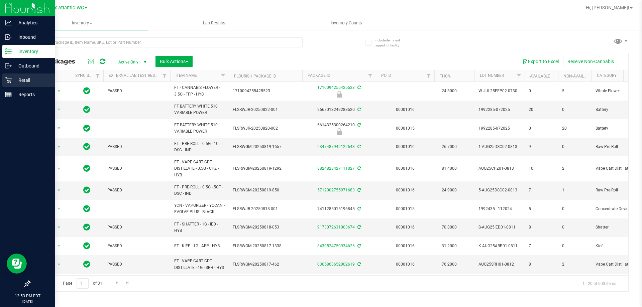
click at [17, 79] on p "Retail" at bounding box center [32, 80] width 40 height 8
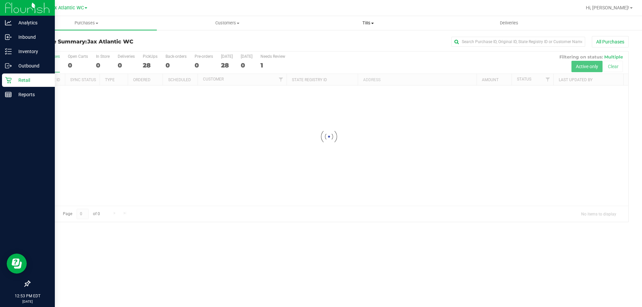
click at [371, 24] on span "Tills" at bounding box center [368, 23] width 140 height 6
click at [330, 42] on span "Manage tills" at bounding box center [319, 40] width 45 height 6
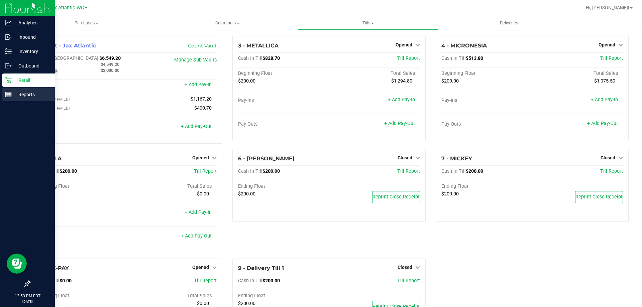
click at [16, 95] on p "Reports" at bounding box center [32, 95] width 40 height 8
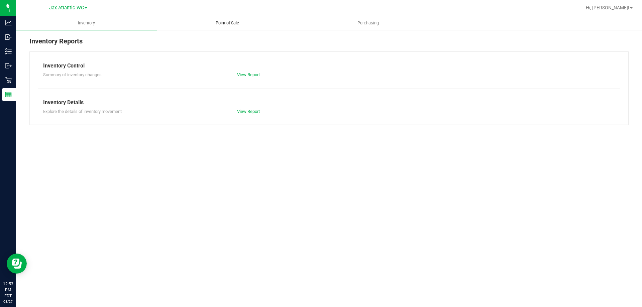
click at [223, 22] on span "Point of Sale" at bounding box center [227, 23] width 41 height 6
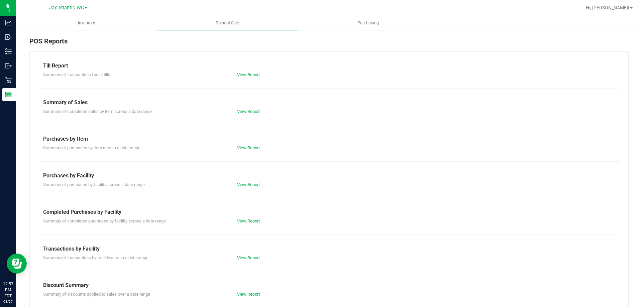
click at [251, 221] on link "View Report" at bounding box center [248, 221] width 23 height 5
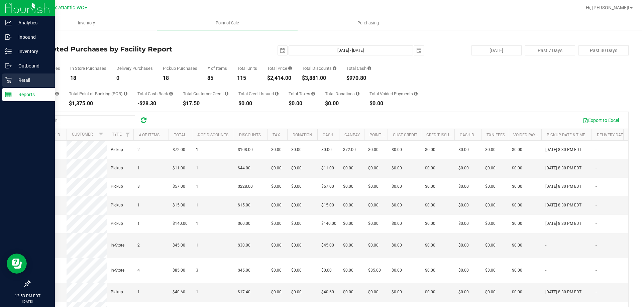
click at [20, 82] on p "Retail" at bounding box center [32, 80] width 40 height 8
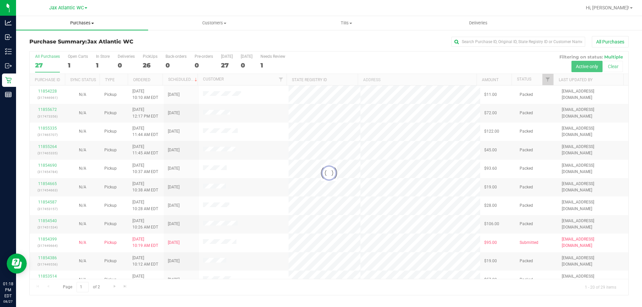
click at [78, 24] on span "Purchases" at bounding box center [82, 23] width 132 height 6
click at [51, 49] on span "Fulfillment" at bounding box center [36, 48] width 41 height 6
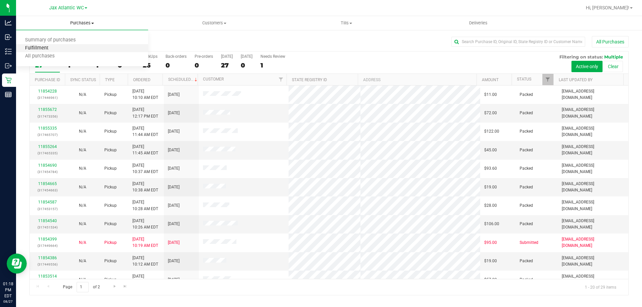
click at [37, 45] on span "Fulfillment" at bounding box center [36, 48] width 41 height 6
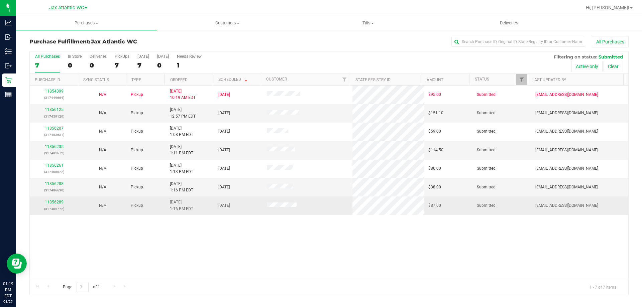
click at [63, 201] on div "11856289 (317485772)" at bounding box center [54, 205] width 40 height 13
click at [58, 202] on link "11856289" at bounding box center [54, 202] width 19 height 5
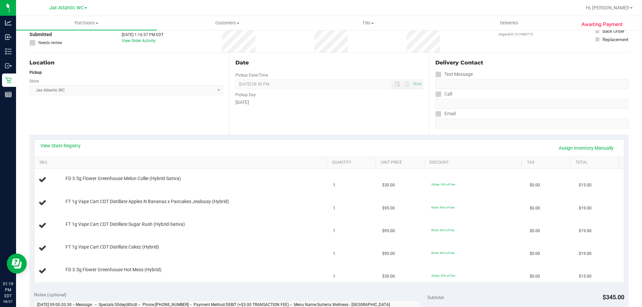
scroll to position [67, 0]
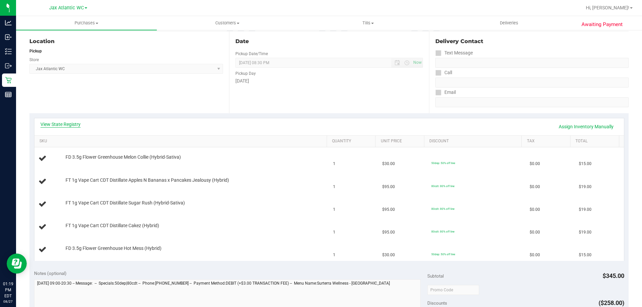
click at [72, 127] on link "View State Registry" at bounding box center [60, 124] width 40 height 7
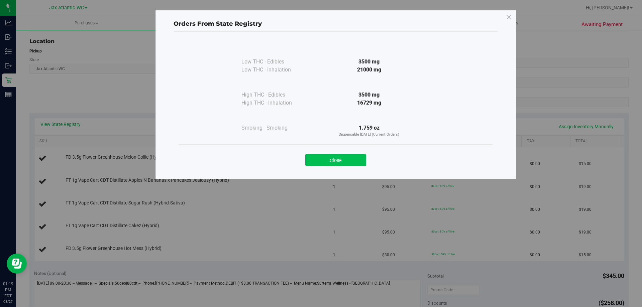
click at [331, 159] on button "Close" at bounding box center [335, 160] width 61 height 12
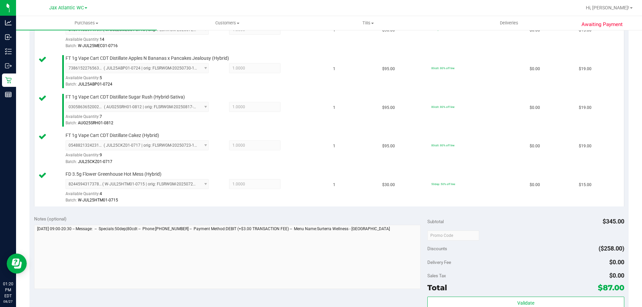
scroll to position [334, 0]
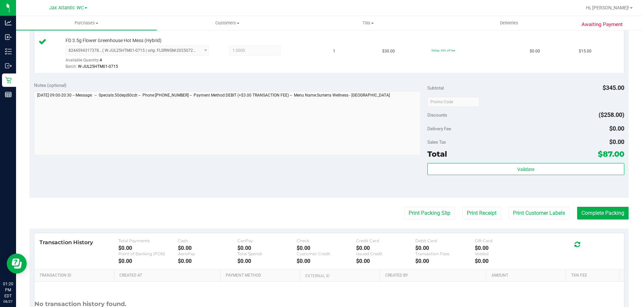
click at [526, 178] on div "Validate" at bounding box center [525, 178] width 197 height 30
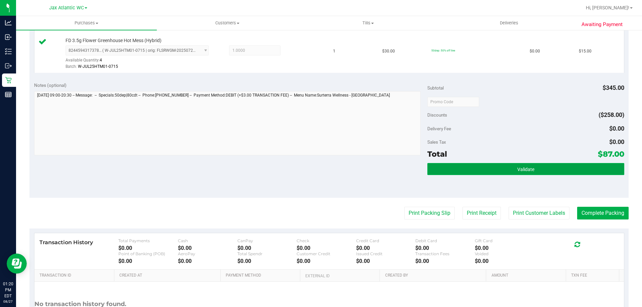
click at [529, 173] on button "Validate" at bounding box center [525, 169] width 197 height 12
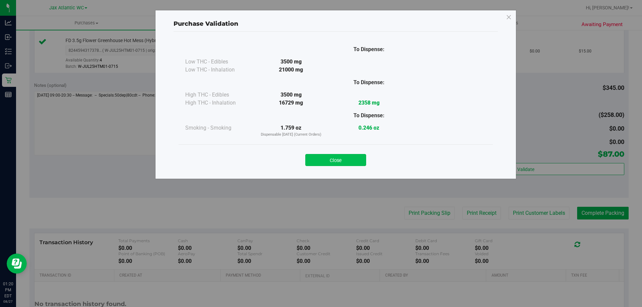
click at [351, 163] on button "Close" at bounding box center [335, 160] width 61 height 12
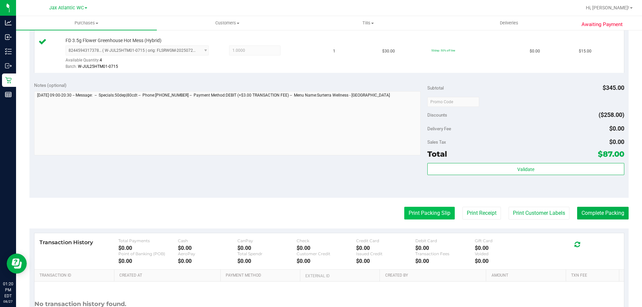
click at [435, 213] on button "Print Packing Slip" at bounding box center [429, 213] width 50 height 13
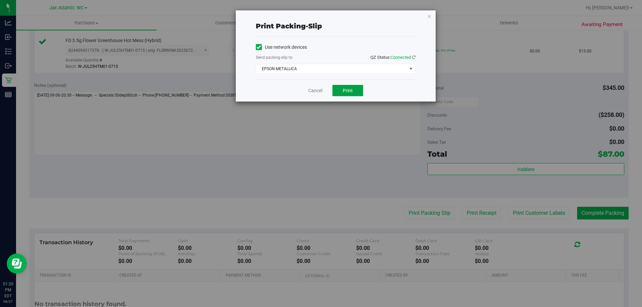
click at [344, 88] on span "Print" at bounding box center [348, 90] width 10 height 5
click at [314, 95] on div "Cancel Print" at bounding box center [336, 90] width 160 height 22
click at [315, 92] on link "Cancel" at bounding box center [315, 90] width 14 height 7
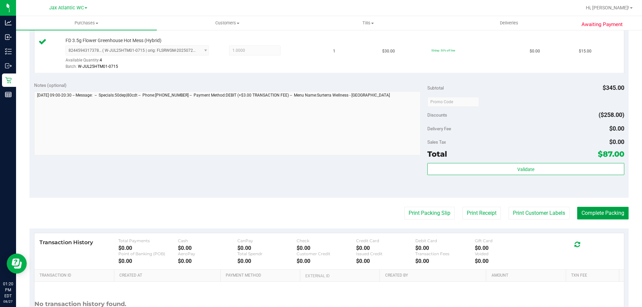
click at [583, 208] on button "Complete Packing" at bounding box center [602, 213] width 51 height 13
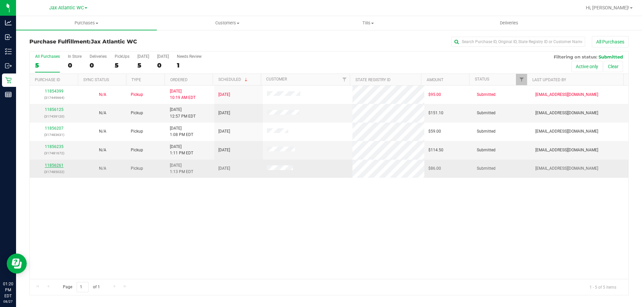
click at [48, 164] on link "11856261" at bounding box center [54, 165] width 19 height 5
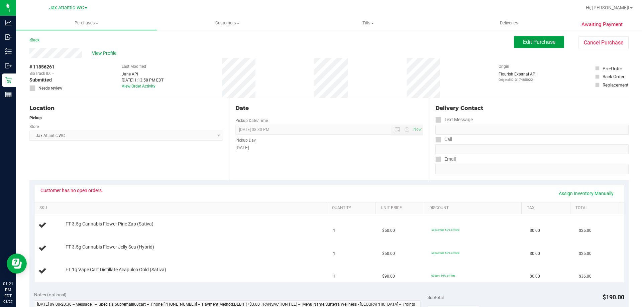
click at [523, 45] on span "Edit Purchase" at bounding box center [539, 42] width 32 height 6
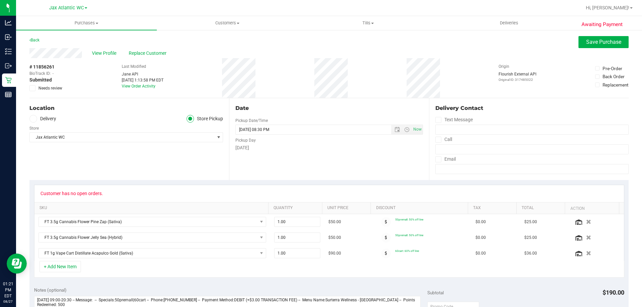
click at [56, 89] on span "Needs review" at bounding box center [50, 88] width 24 height 6
click at [0, 0] on input "Needs review" at bounding box center [0, 0] width 0 height 0
click at [586, 44] on span "Save Purchase" at bounding box center [603, 42] width 35 height 6
click at [100, 54] on span "View Profile" at bounding box center [105, 53] width 27 height 7
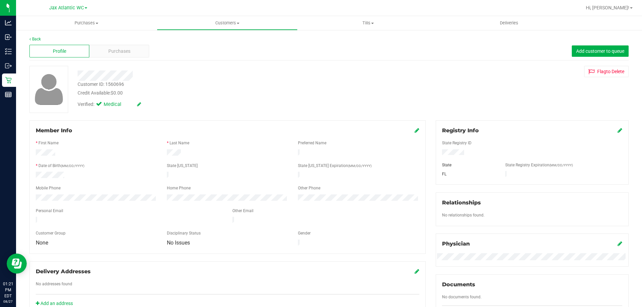
click at [115, 83] on div "Customer ID: 1560696" at bounding box center [101, 84] width 46 height 7
copy div "1560696"
click at [394, 285] on div "Delivery Addresses No addresses found Add an address" at bounding box center [227, 288] width 396 height 54
click at [115, 52] on span "Purchases" at bounding box center [119, 51] width 22 height 7
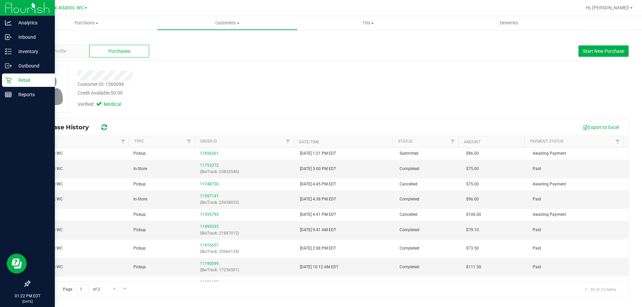
click at [5, 77] on div "Retail" at bounding box center [28, 80] width 53 height 13
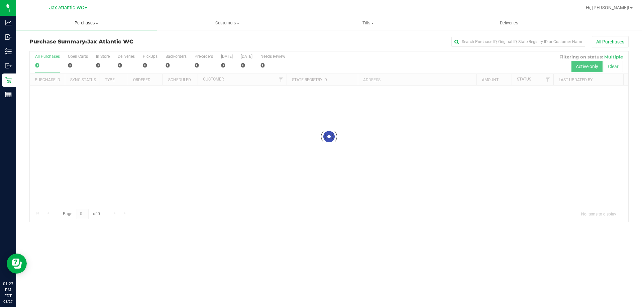
click at [91, 23] on span "Purchases" at bounding box center [86, 23] width 141 height 6
click at [43, 48] on span "Fulfillment" at bounding box center [36, 48] width 41 height 6
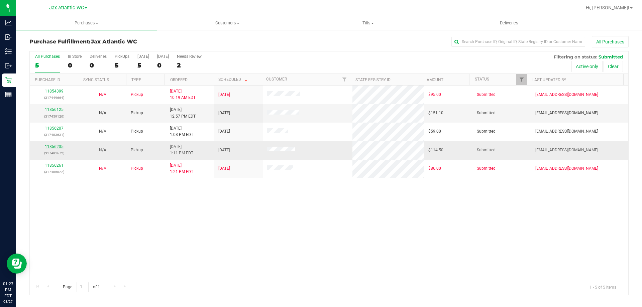
click at [55, 149] on link "11856235" at bounding box center [54, 146] width 19 height 5
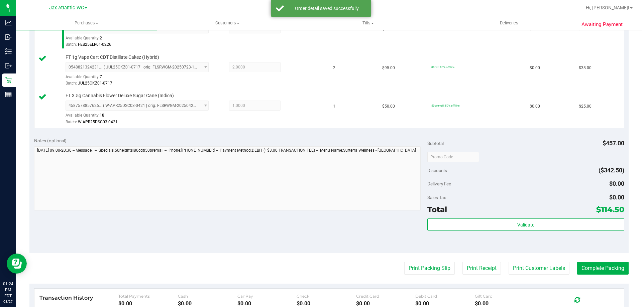
scroll to position [301, 0]
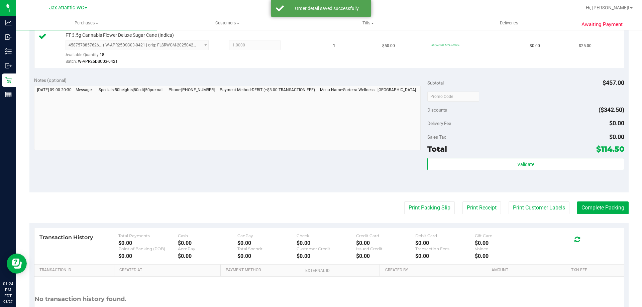
click at [492, 171] on div "Validate" at bounding box center [525, 173] width 197 height 30
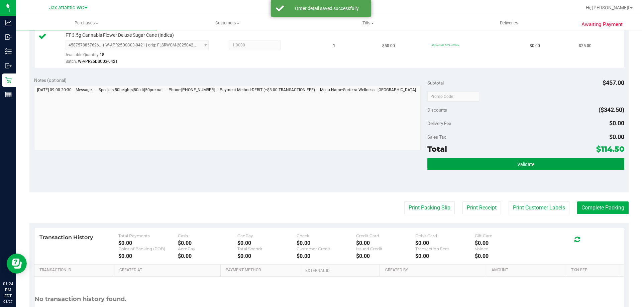
click at [493, 164] on button "Validate" at bounding box center [525, 164] width 197 height 12
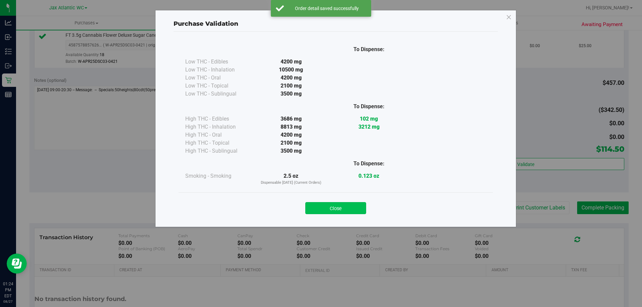
click at [350, 204] on button "Close" at bounding box center [335, 208] width 61 height 12
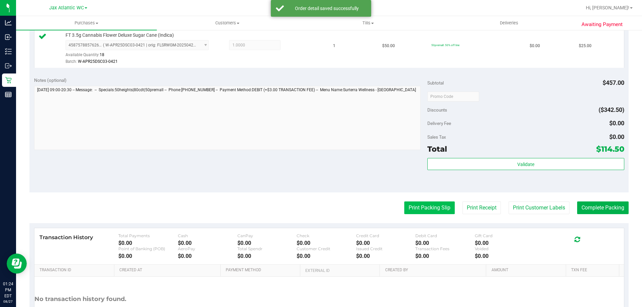
click at [424, 211] on button "Print Packing Slip" at bounding box center [429, 208] width 50 height 13
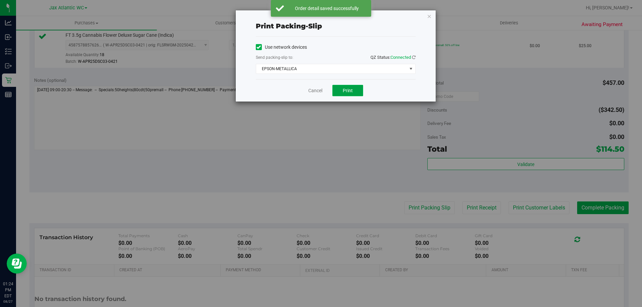
click at [349, 91] on span "Print" at bounding box center [348, 90] width 10 height 5
click at [324, 92] on div "Cancel Print" at bounding box center [336, 90] width 160 height 22
drag, startPoint x: 322, startPoint y: 93, endPoint x: 377, endPoint y: 126, distance: 64.9
click at [322, 93] on link "Cancel" at bounding box center [315, 90] width 14 height 7
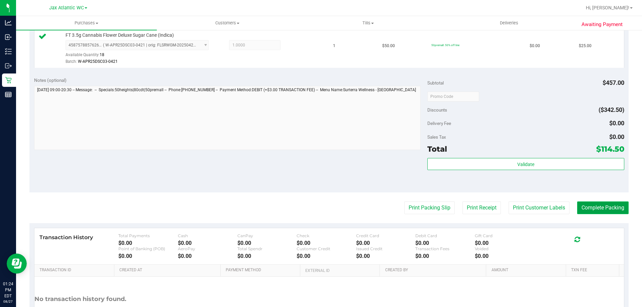
click at [595, 204] on button "Complete Packing" at bounding box center [602, 208] width 51 height 13
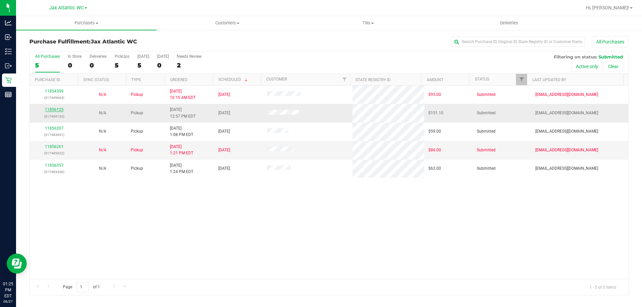
click at [54, 110] on link "11856125" at bounding box center [54, 109] width 19 height 5
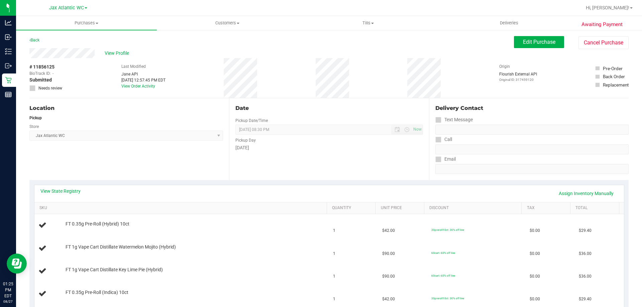
click at [55, 184] on div "View State Registry Assign Inventory Manually SKU Quantity Unit Price Discount …" at bounding box center [328, 256] width 599 height 152
click at [55, 186] on div "View State Registry Assign Inventory Manually" at bounding box center [328, 193] width 589 height 17
click at [58, 188] on link "View State Registry" at bounding box center [60, 191] width 40 height 7
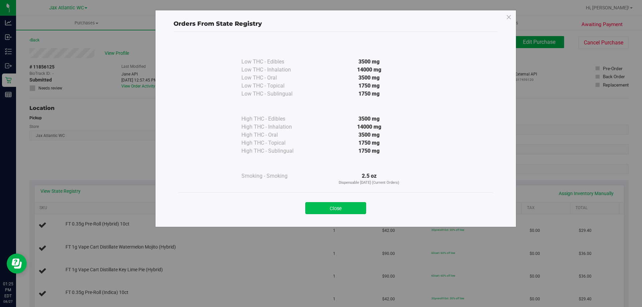
click at [329, 212] on button "Close" at bounding box center [335, 208] width 61 height 12
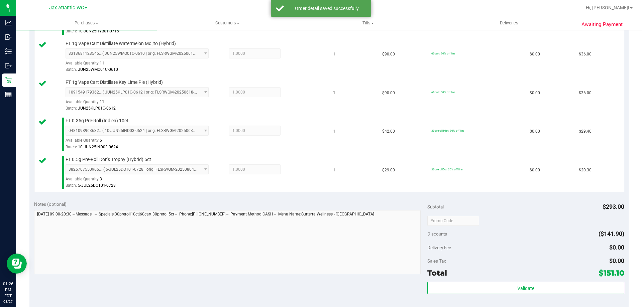
scroll to position [267, 0]
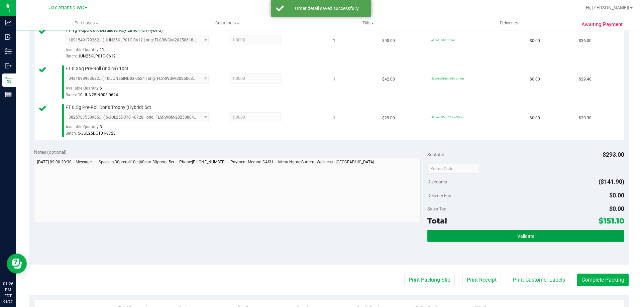
click at [557, 231] on button "Validate" at bounding box center [525, 236] width 197 height 12
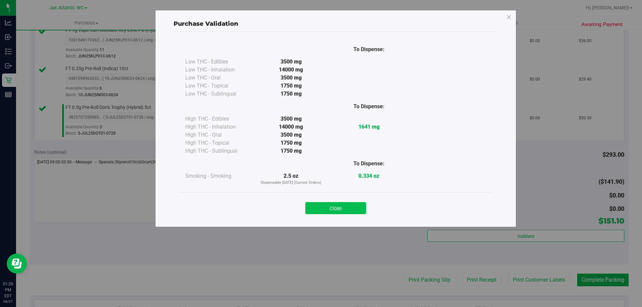
click at [353, 208] on button "Close" at bounding box center [335, 208] width 61 height 12
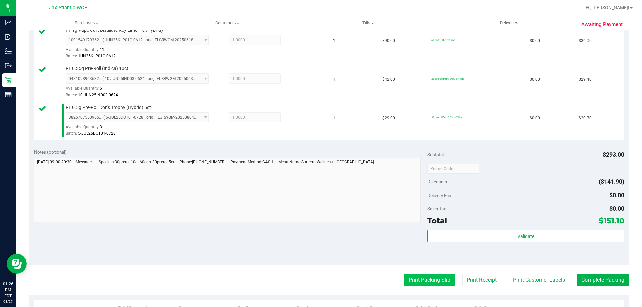
click at [431, 274] on button "Print Packing Slip" at bounding box center [429, 280] width 50 height 13
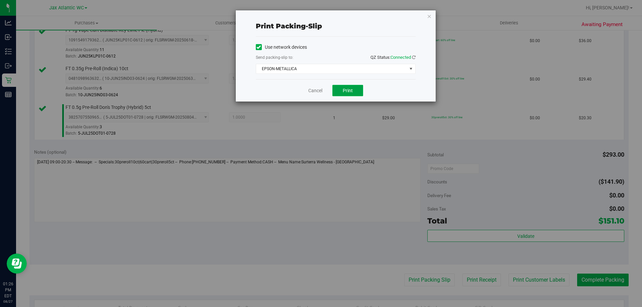
click at [344, 87] on button "Print" at bounding box center [347, 90] width 31 height 11
click at [308, 88] on link "Cancel" at bounding box center [315, 90] width 14 height 7
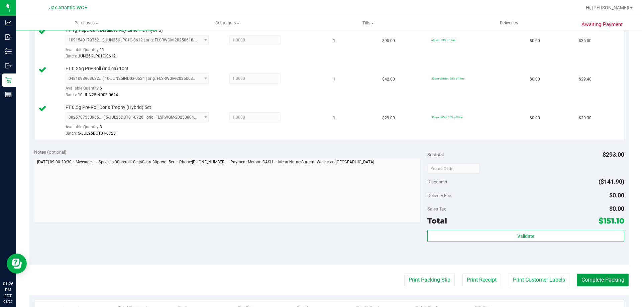
click at [609, 278] on button "Complete Packing" at bounding box center [602, 280] width 51 height 13
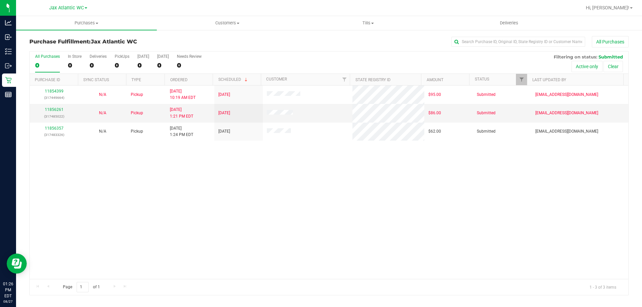
click at [268, 189] on div "11854399 (317449664) N/A Pickup 8/27/2025 10:19 AM EDT 8/27/2025 $95.00 Submitt…" at bounding box center [329, 183] width 598 height 194
